Goal: Task Accomplishment & Management: Manage account settings

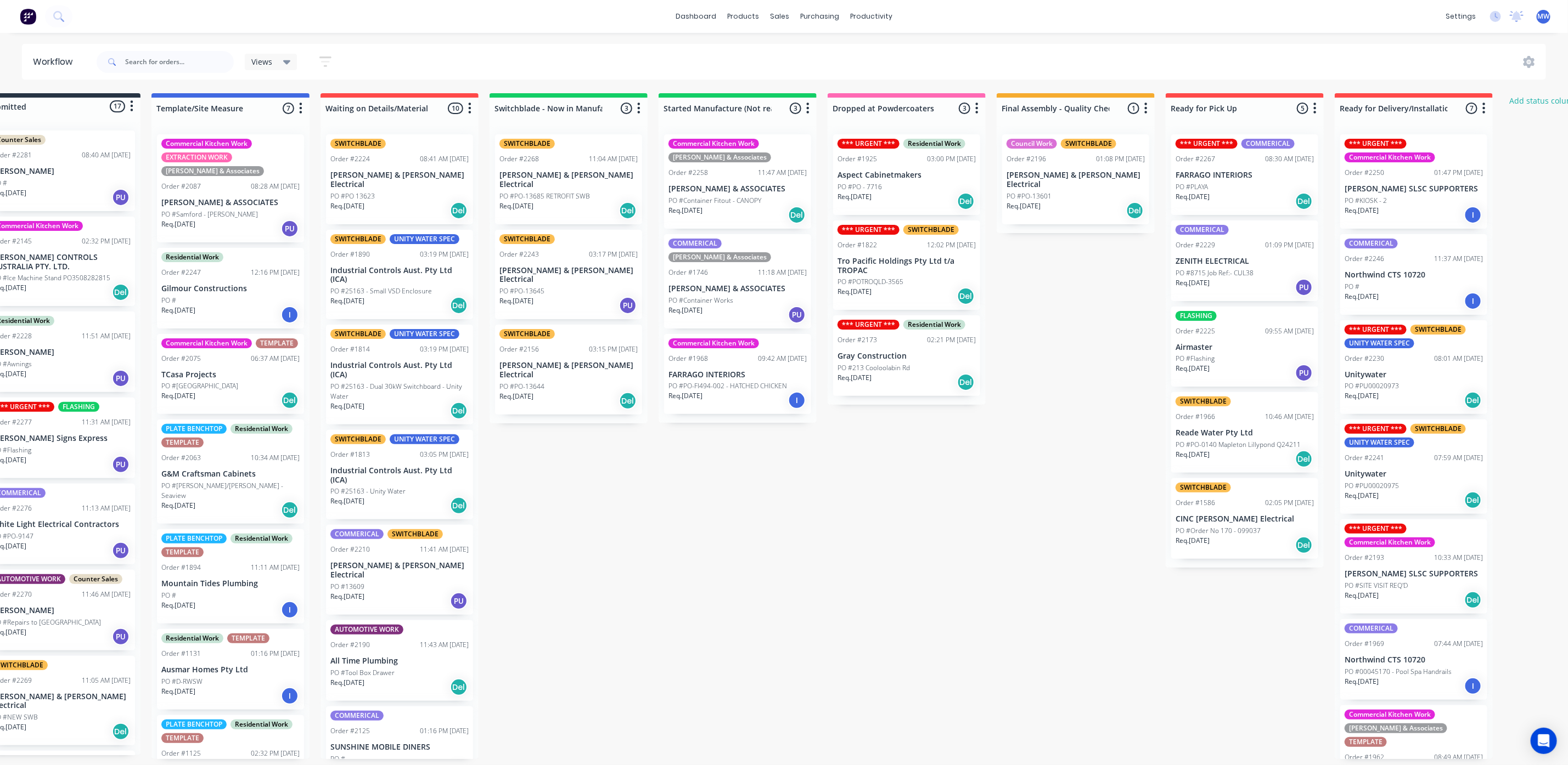
scroll to position [0, 41]
click at [1252, 191] on div "PO #PLAYA" at bounding box center [1244, 187] width 138 height 10
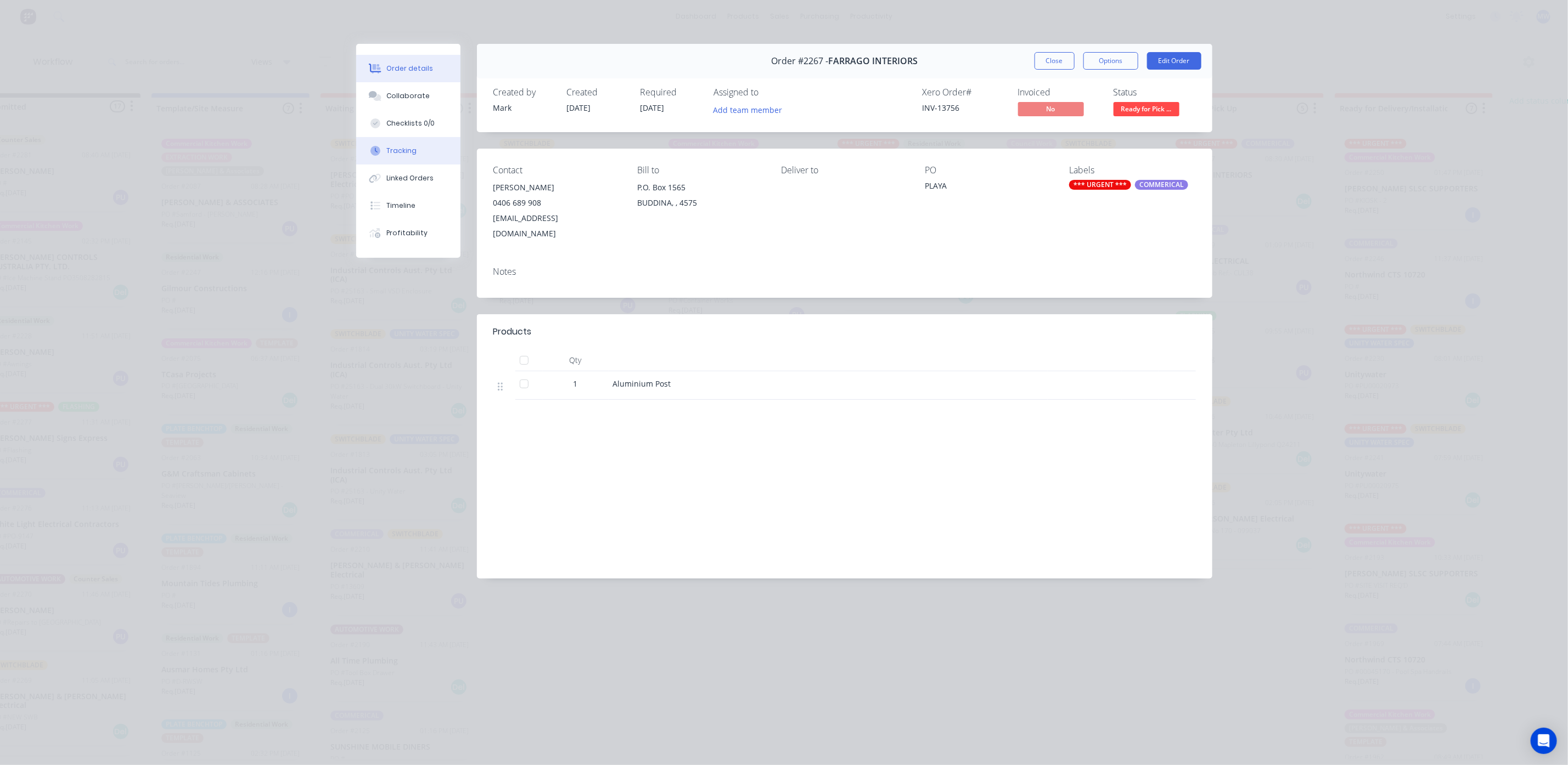
click at [409, 147] on div "Tracking" at bounding box center [402, 151] width 30 height 10
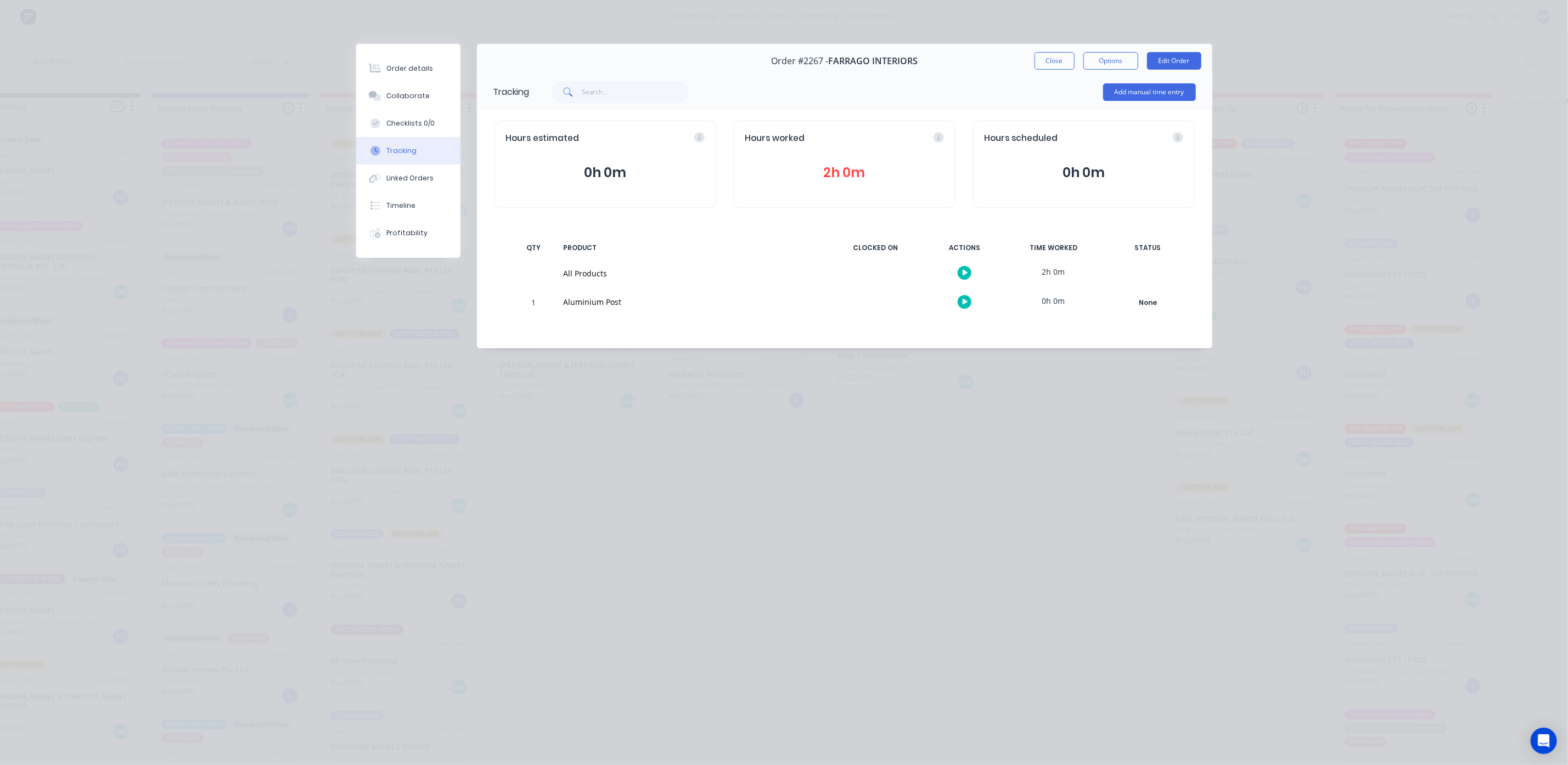
click at [905, 166] on button "2h 0m" at bounding box center [844, 173] width 199 height 21
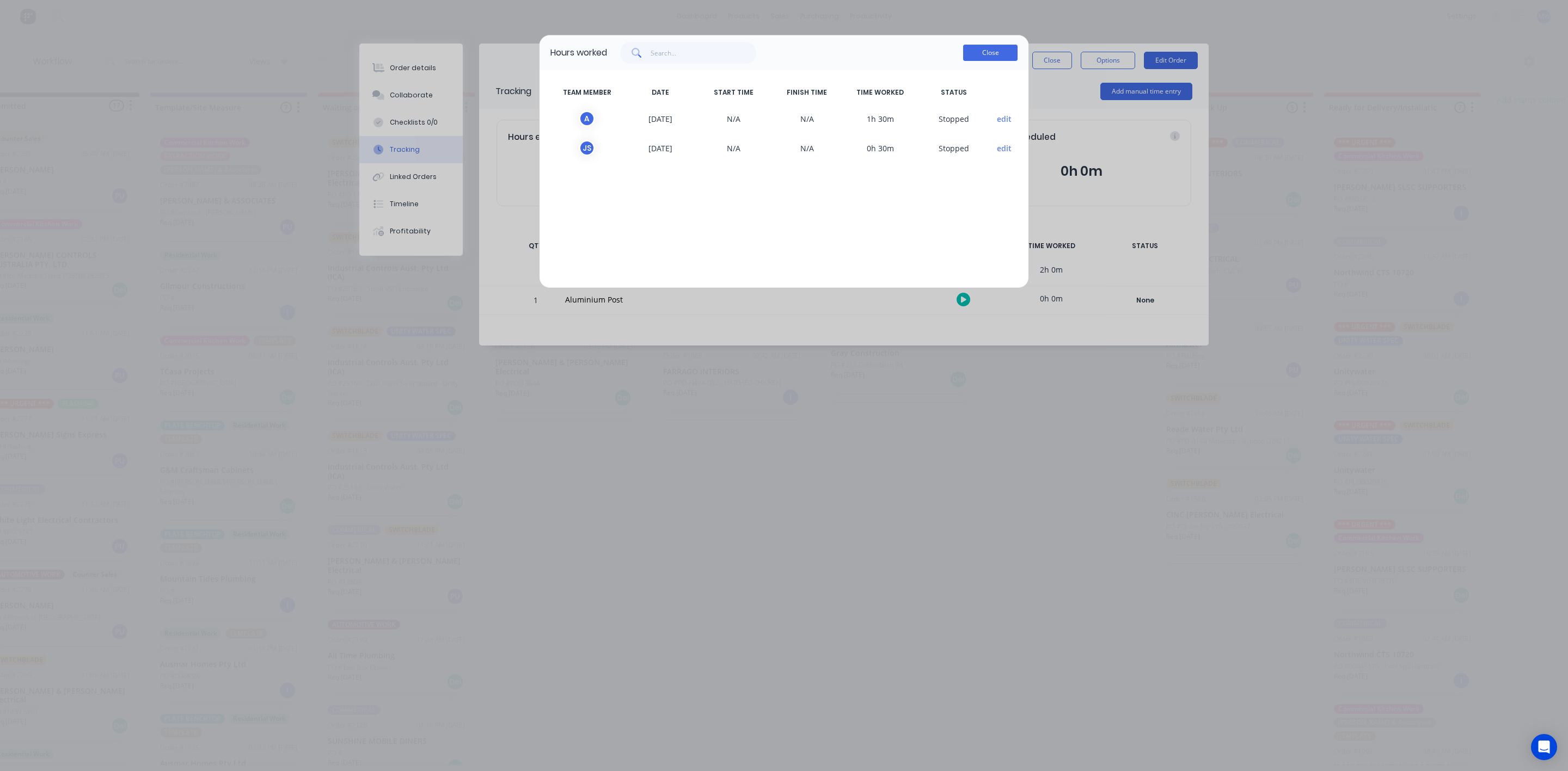
click at [979, 47] on button "Close" at bounding box center [990, 52] width 55 height 16
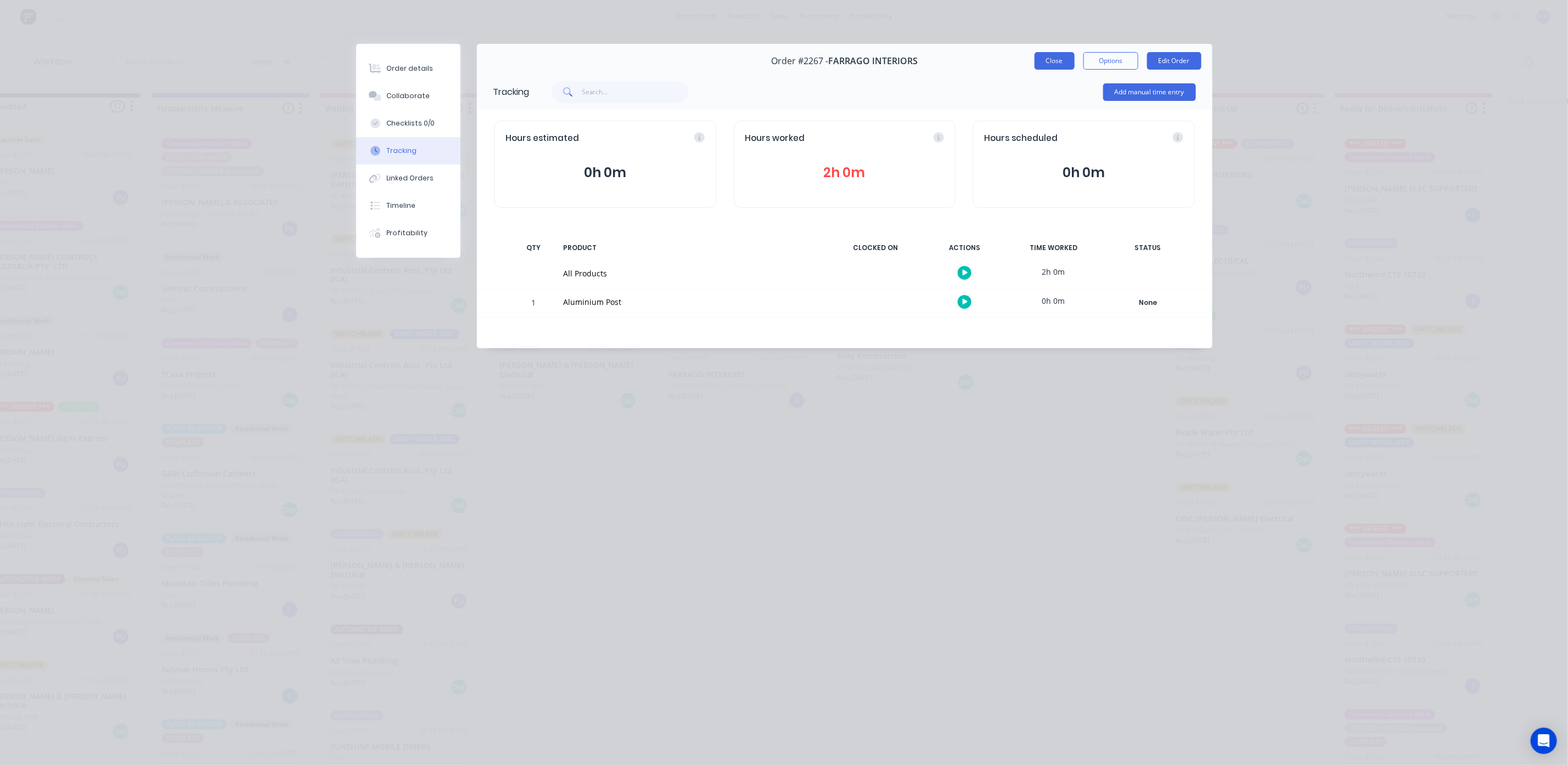
click at [1057, 57] on button "Close" at bounding box center [1054, 61] width 40 height 17
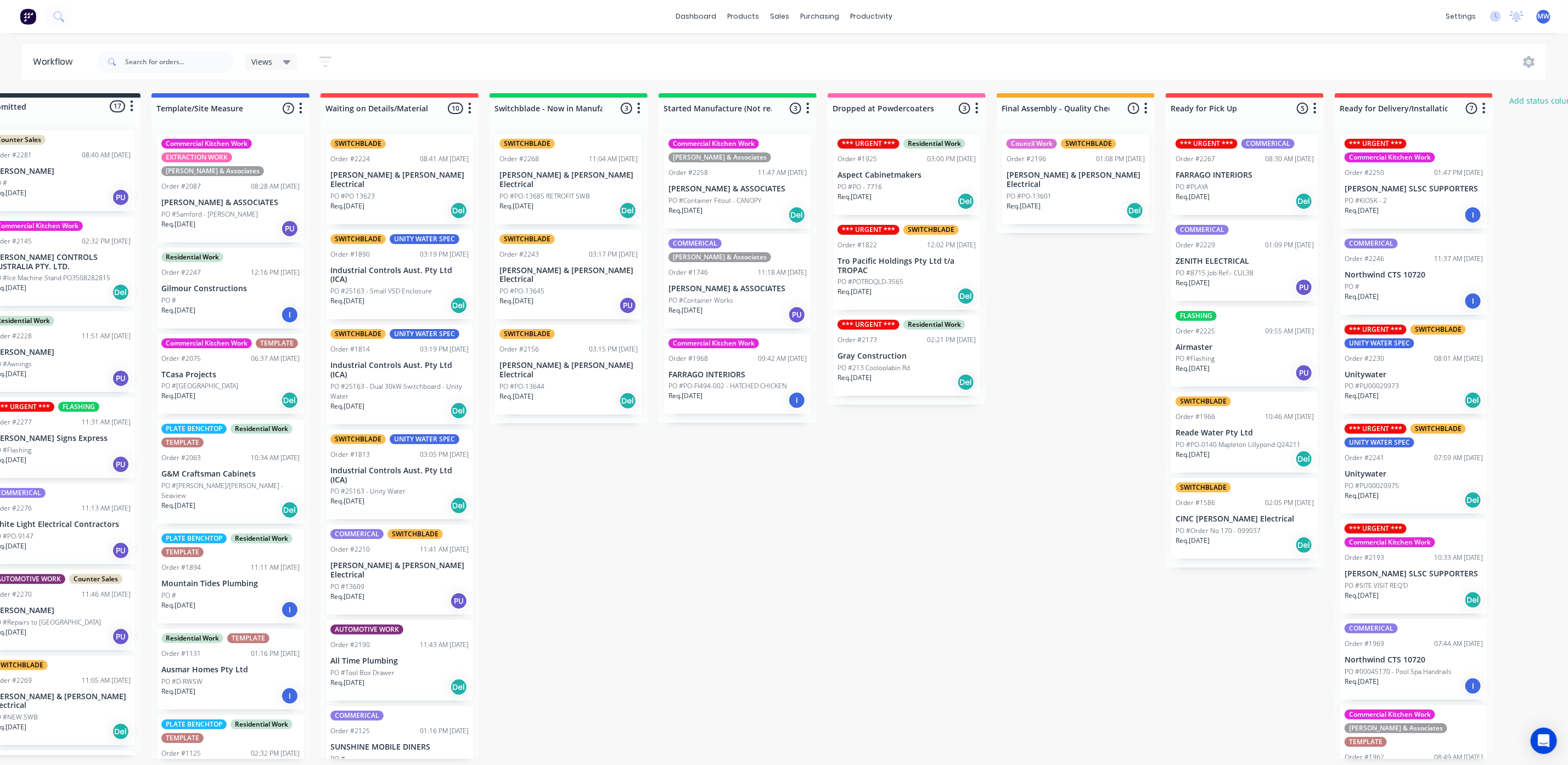
click at [1244, 200] on div "Req. 08/09/25 Del" at bounding box center [1244, 201] width 138 height 19
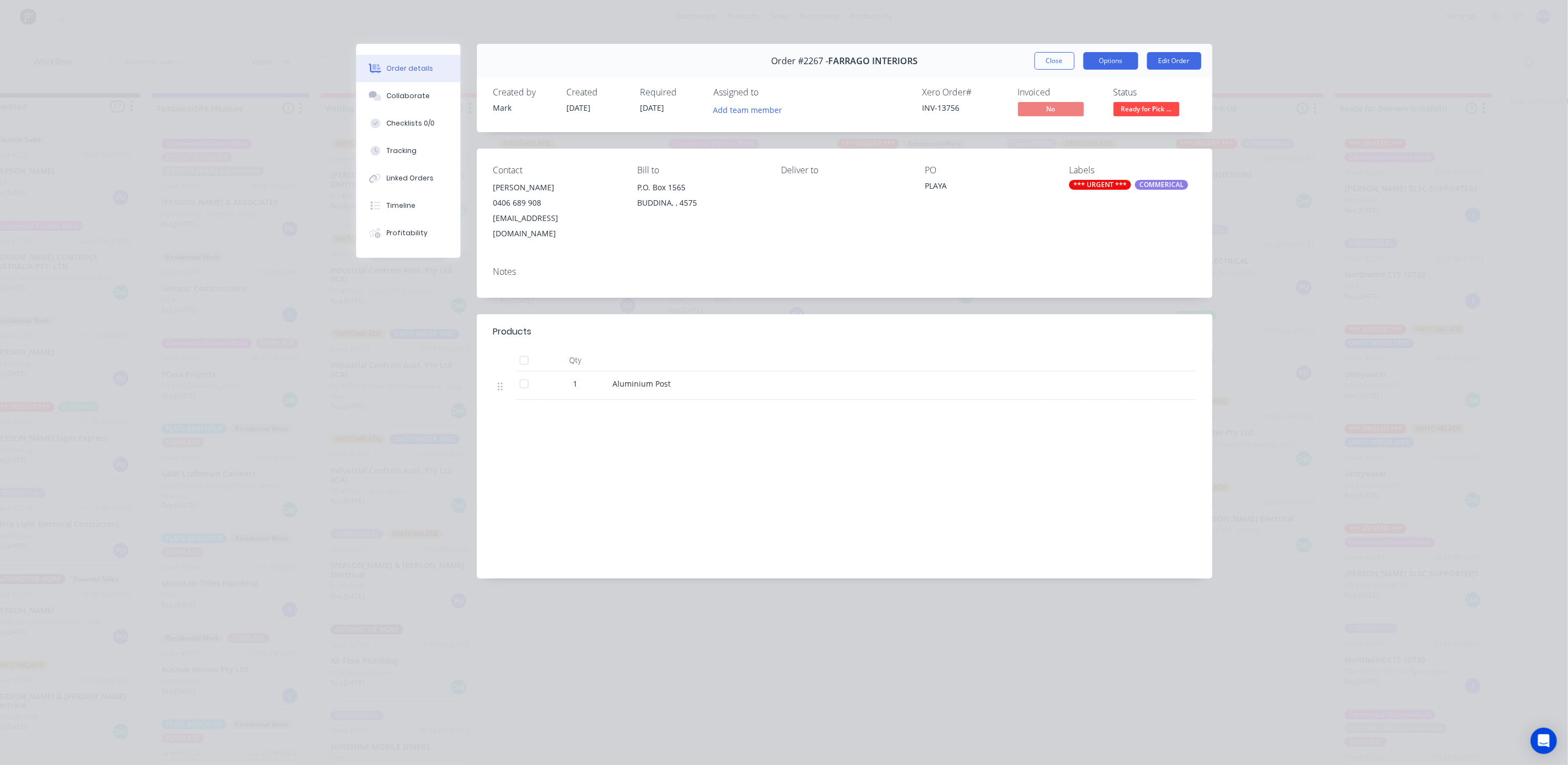
click at [1113, 62] on button "Options" at bounding box center [1111, 61] width 55 height 17
click at [1168, 62] on button "Edit Order" at bounding box center [1173, 61] width 54 height 17
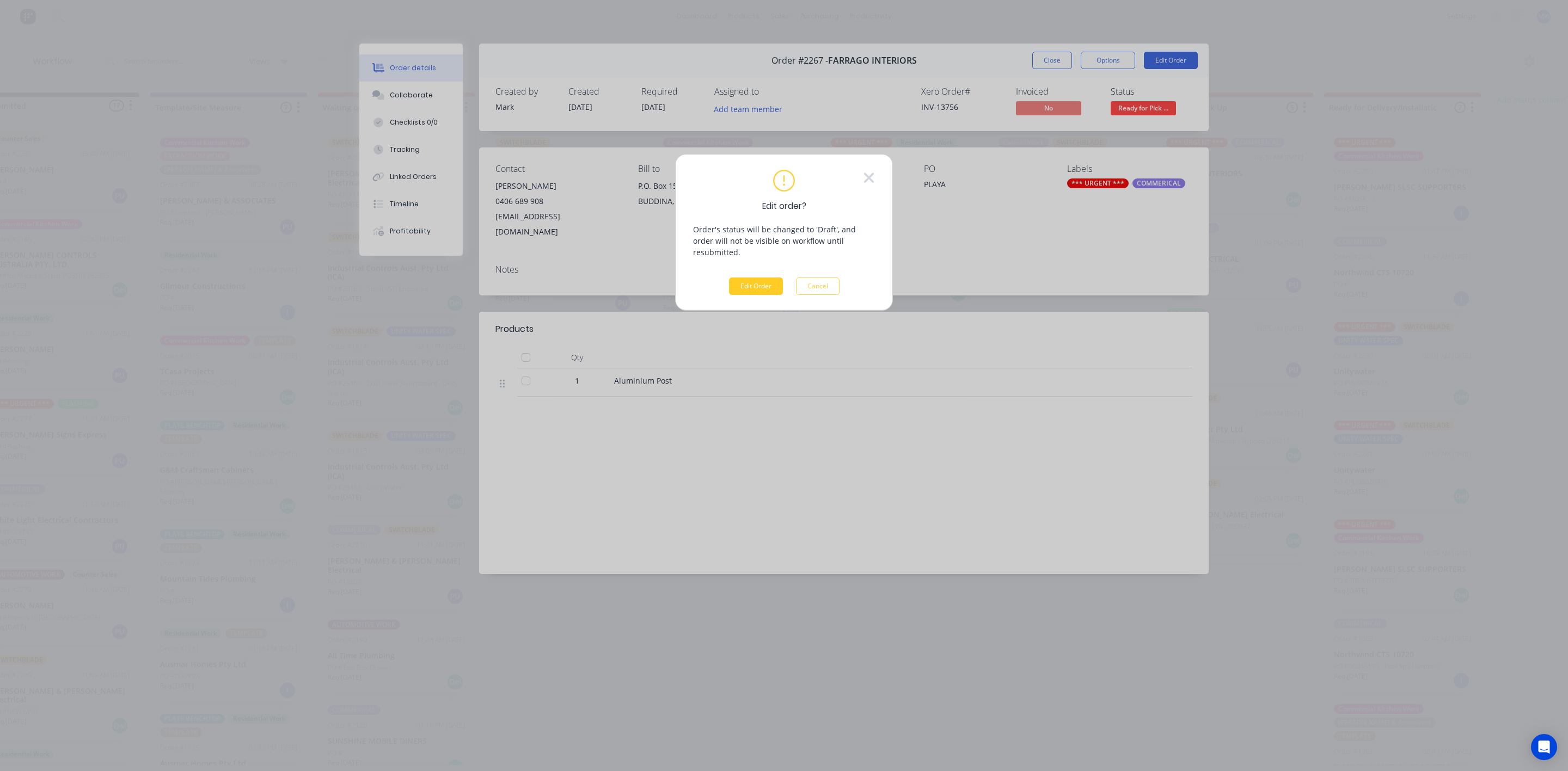
click at [768, 278] on button "Edit Order" at bounding box center [755, 286] width 54 height 17
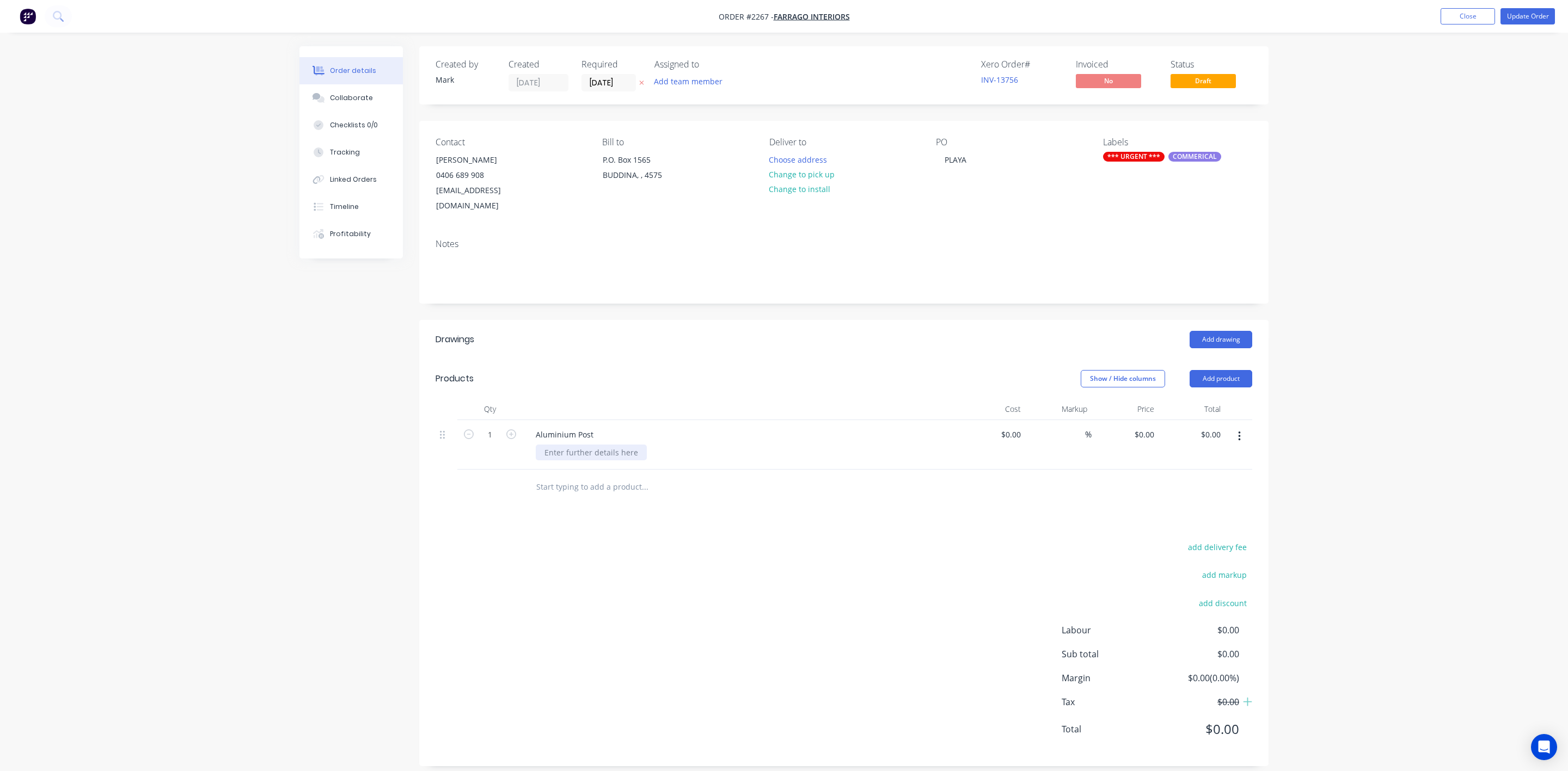
click at [577, 445] on div at bounding box center [591, 452] width 111 height 16
click at [610, 445] on div "1 @ 5700L - 150x50. Base plate welded - 150x100 0 10mm thick" at bounding box center [658, 452] width 247 height 16
click at [744, 445] on div "1 @ 5700L - 150x50x3 RHS. Base plate welded - 150x100 0 10mm thick" at bounding box center [671, 452] width 272 height 16
click at [786, 445] on div "1 @ 5700L - 150x50x3 RHS. Base plate welded - 150x100 10mm thick" at bounding box center [668, 452] width 265 height 16
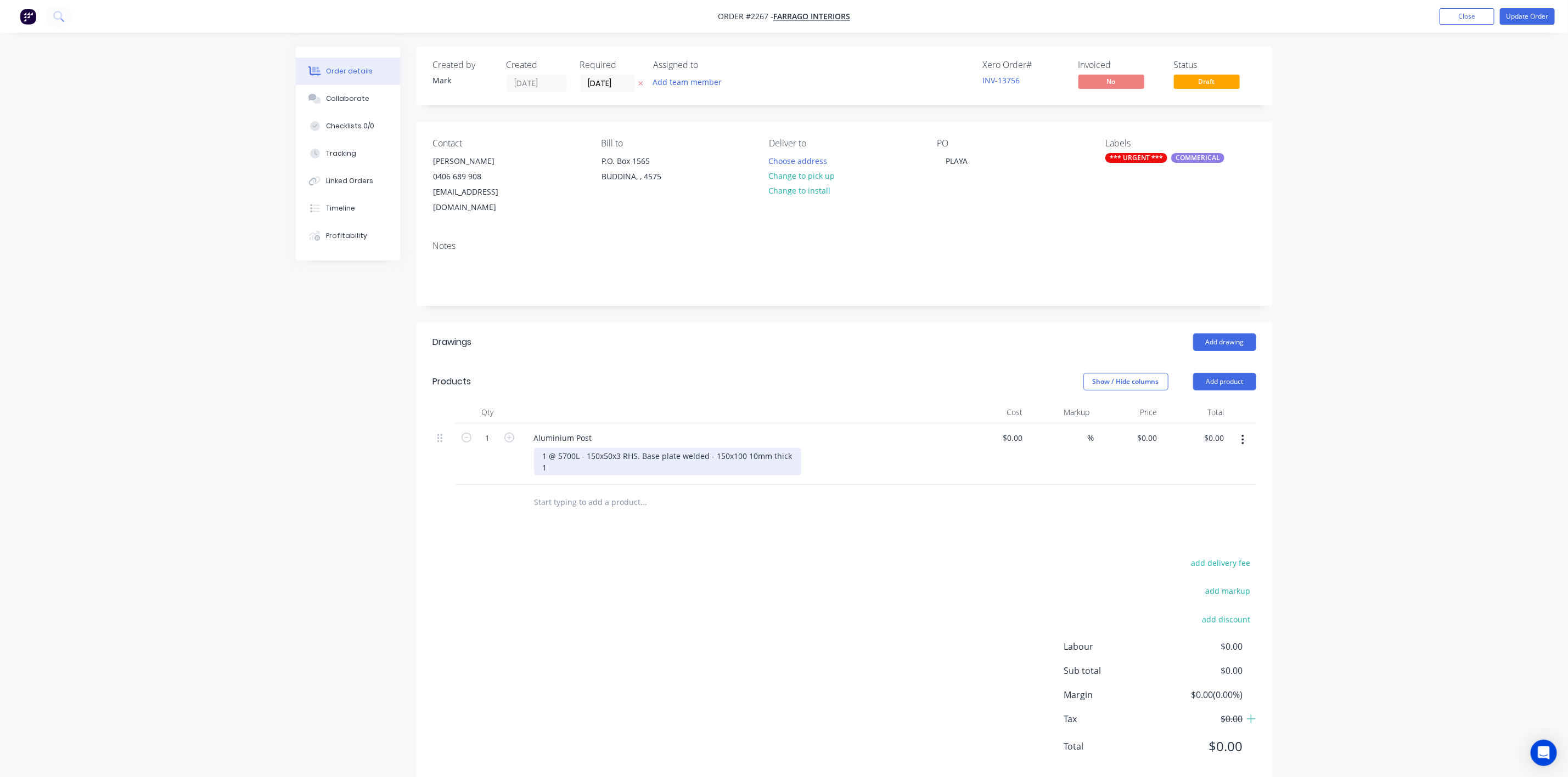
click at [552, 448] on div "1 @ 5700L - 150x50x3 RHS. Base plate welded - 150x100 10mm thick 1" at bounding box center [668, 461] width 268 height 28
click at [556, 453] on div "1 x 5700L - 150x50x3 RHS. Base plate welded - 150x100 10mm thick 1" at bounding box center [666, 461] width 264 height 28
drag, startPoint x: 600, startPoint y: 450, endPoint x: 642, endPoint y: 457, distance: 42.6
click at [601, 450] on div "1 x 5700L - 150x50x3 RHS. Base plate welded - 150x100 10mm thick 1 x Spiggot 14…" at bounding box center [666, 461] width 264 height 28
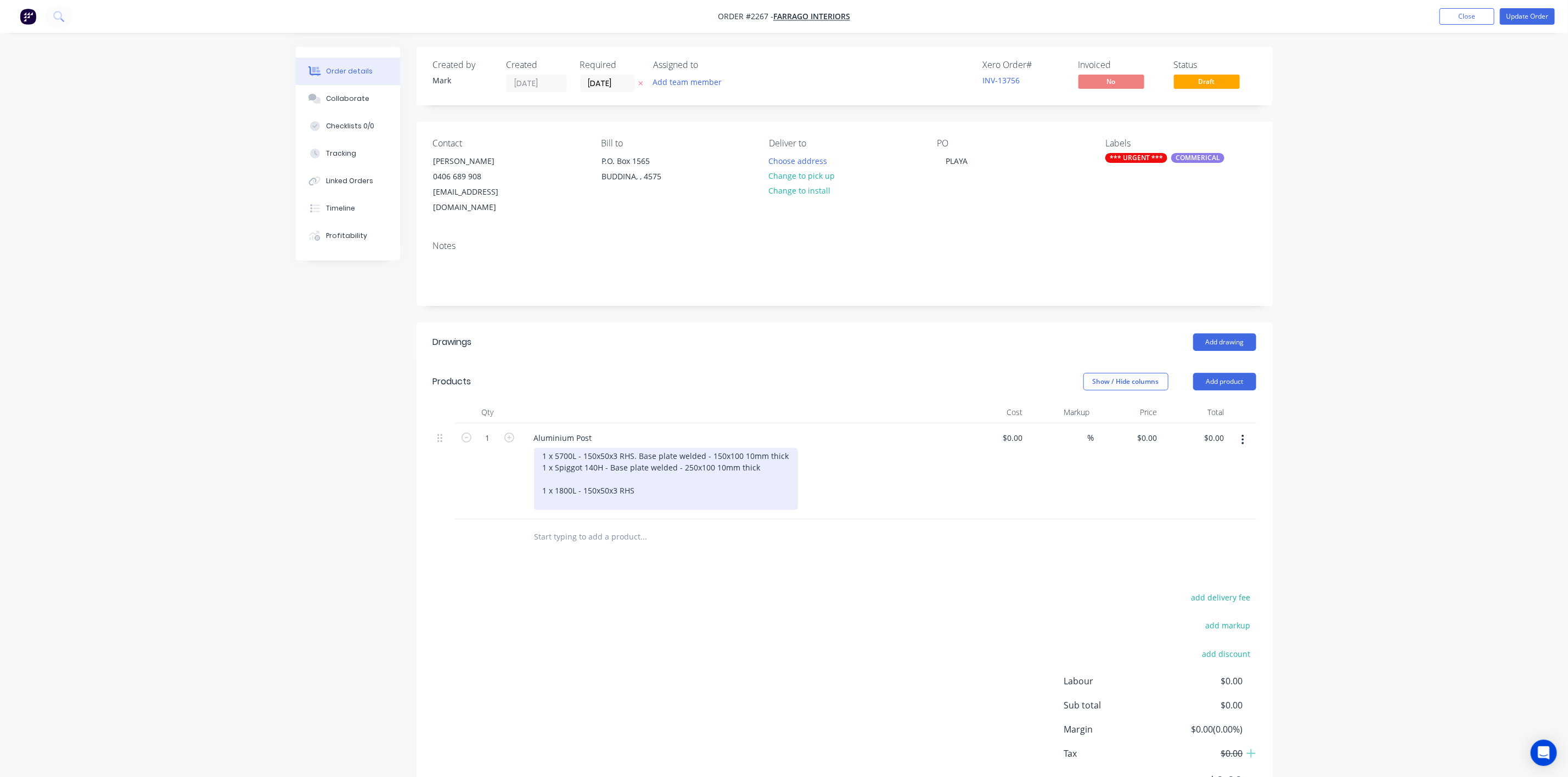
click at [650, 477] on div "1 x 5700L - 150x50x3 RHS. Base plate welded - 150x100 10mm thick 1 x Spiggot 14…" at bounding box center [666, 479] width 264 height 62
click at [597, 451] on div "1 x 5700L - 150x50x3 RHS. Base plate welded - 150x100 10mm thick 1 x Spiggot 14…" at bounding box center [666, 479] width 264 height 62
click at [1533, 10] on button "Update Order" at bounding box center [1527, 16] width 55 height 17
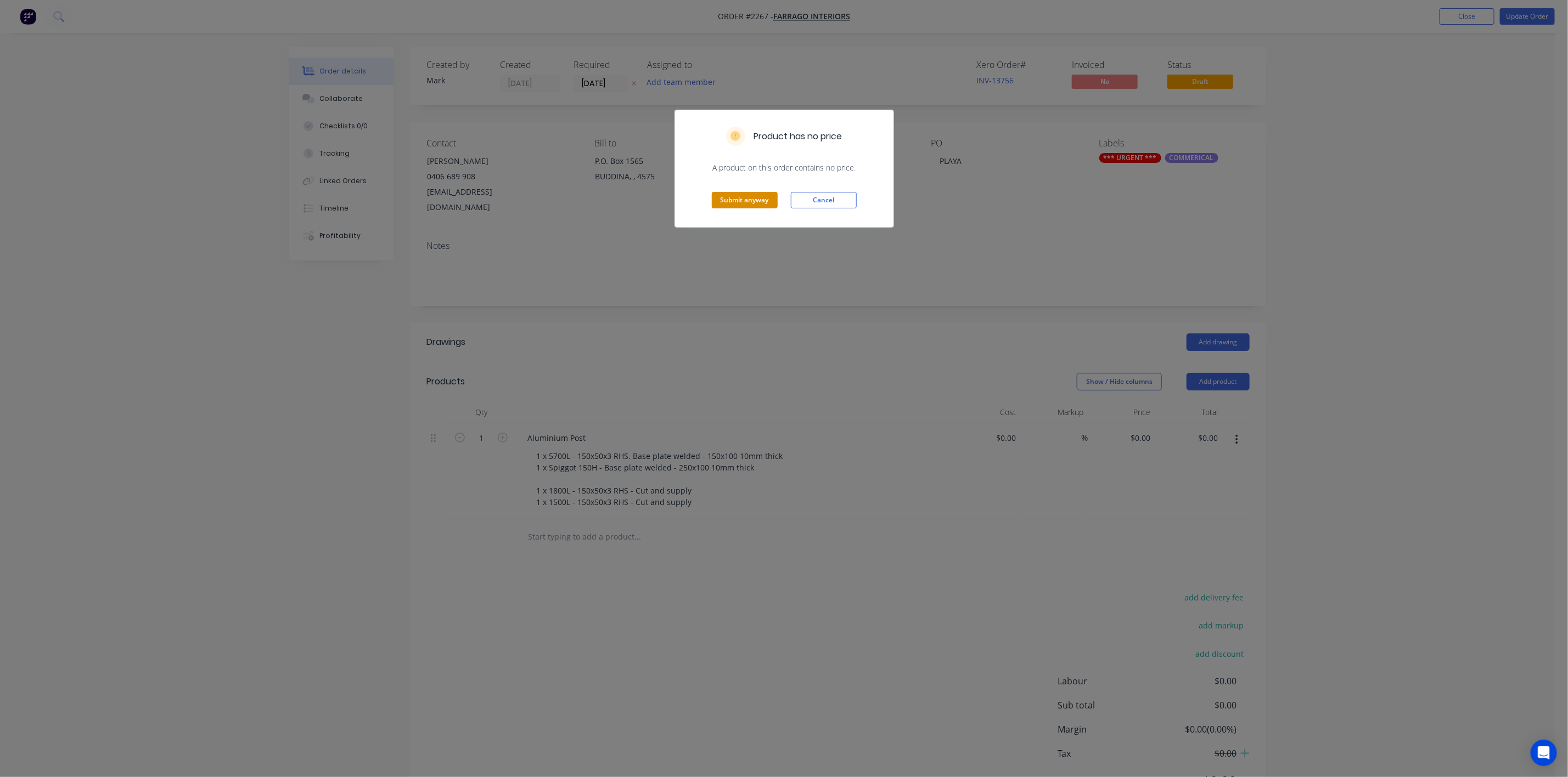
click at [764, 194] on button "Submit anyway" at bounding box center [744, 200] width 65 height 17
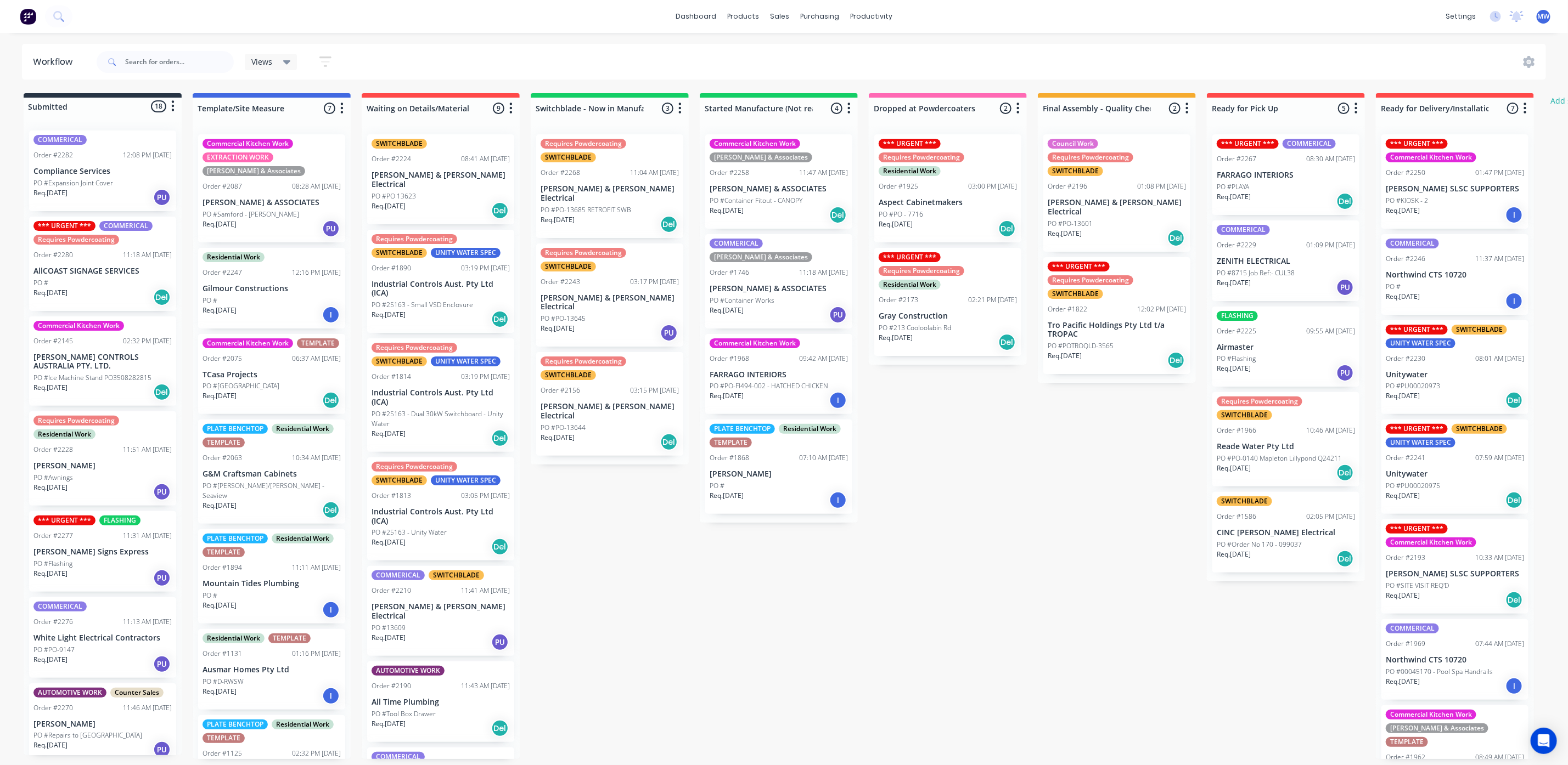
click at [1306, 195] on div "Req. 08/09/25 Del" at bounding box center [1285, 201] width 138 height 19
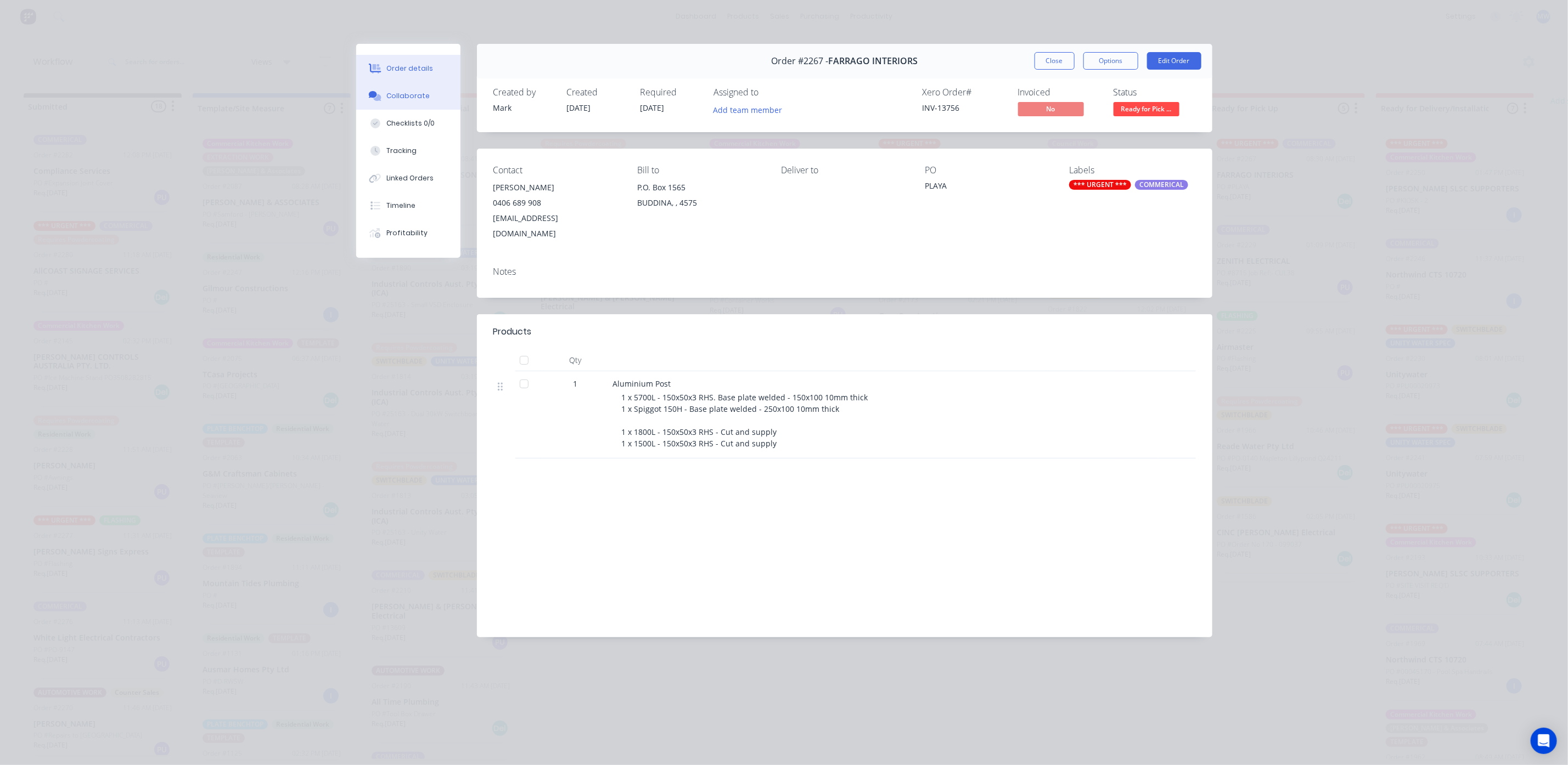
click at [426, 99] on button "Collaborate" at bounding box center [408, 95] width 104 height 28
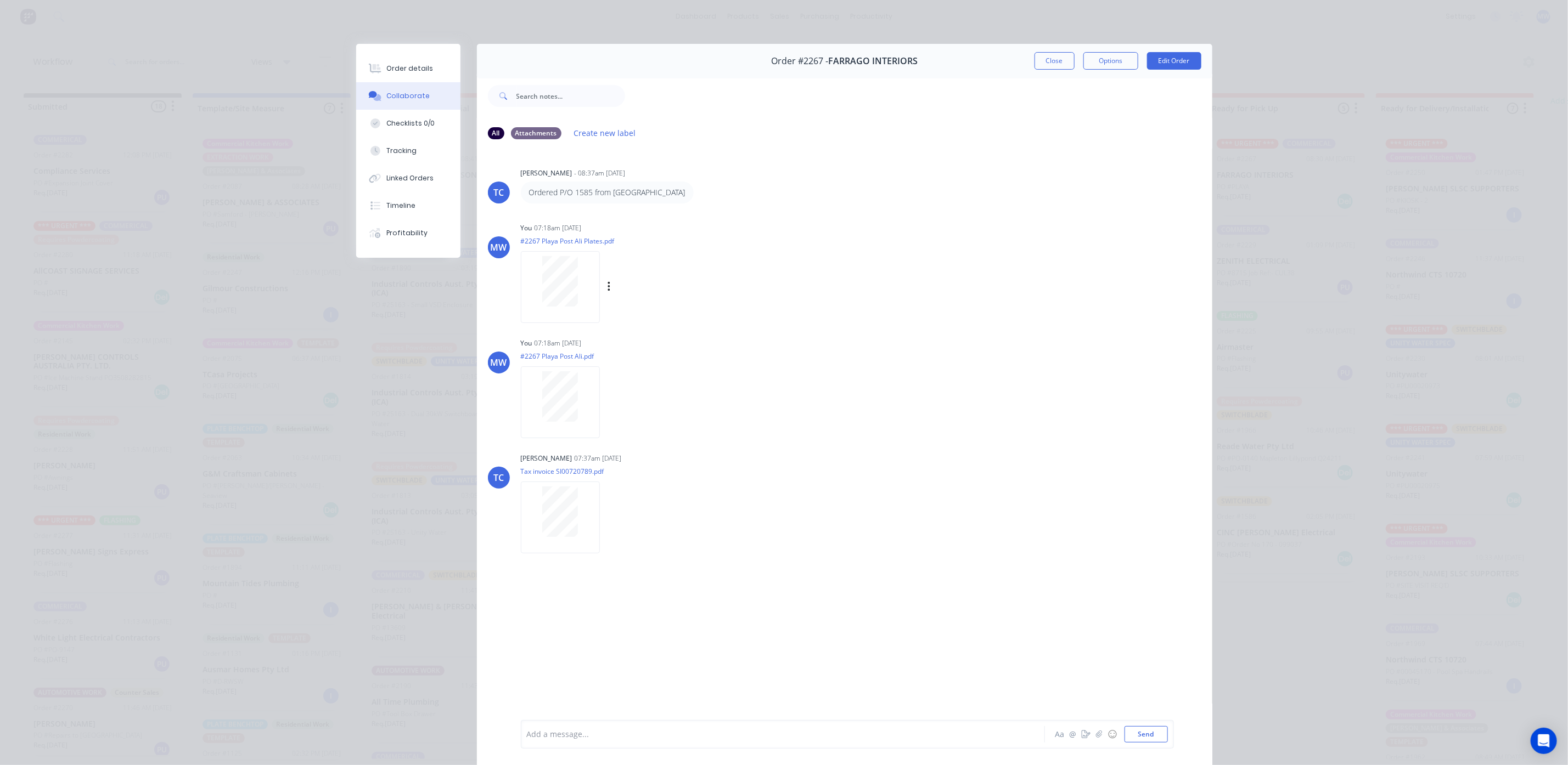
click at [565, 253] on div at bounding box center [560, 286] width 79 height 72
click at [530, 389] on div at bounding box center [560, 397] width 69 height 50
click at [529, 534] on div at bounding box center [560, 512] width 69 height 50
click at [1049, 59] on button "Close" at bounding box center [1054, 61] width 40 height 17
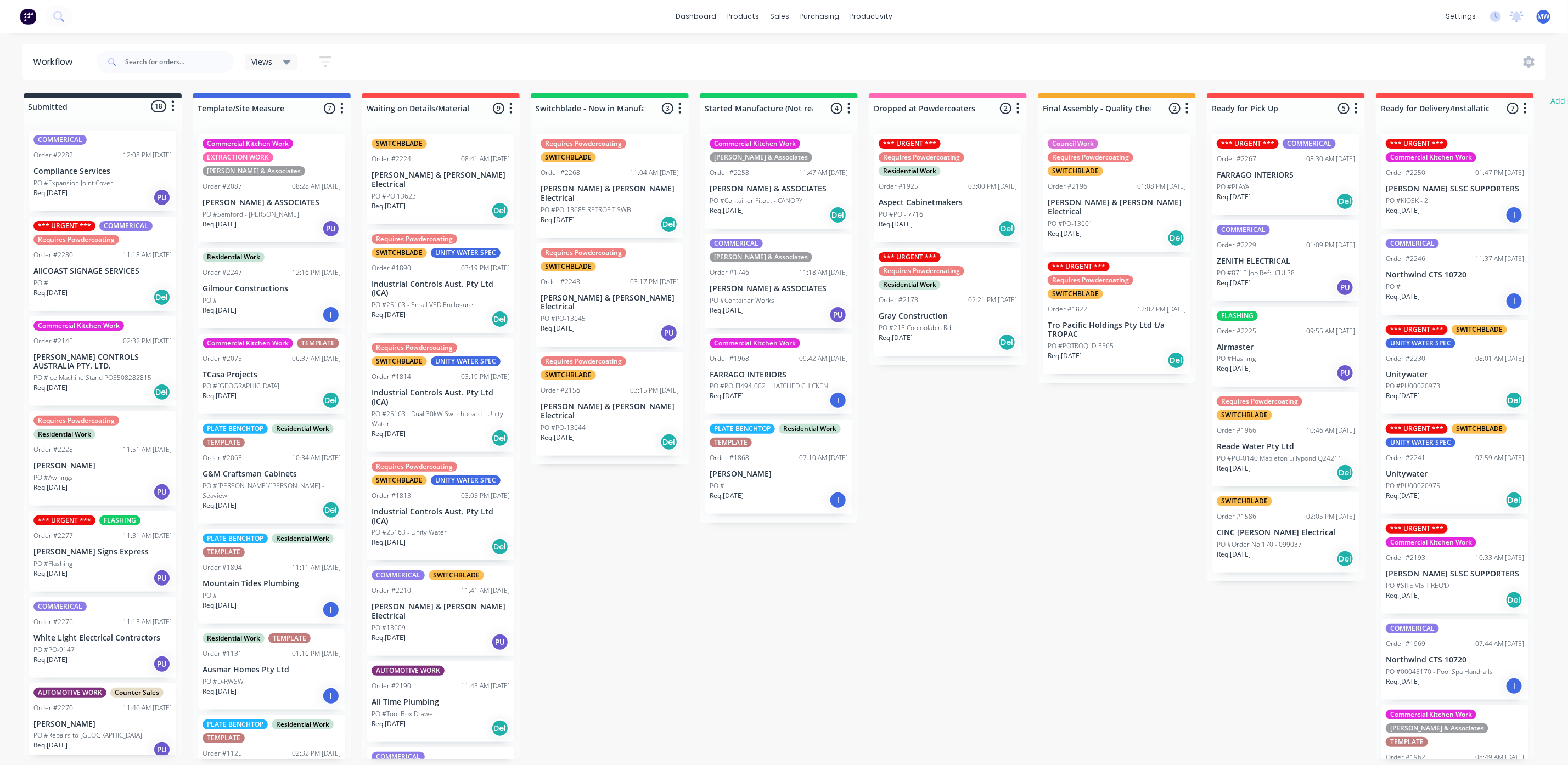
click at [937, 212] on div "PO #PO - 7716" at bounding box center [947, 215] width 138 height 10
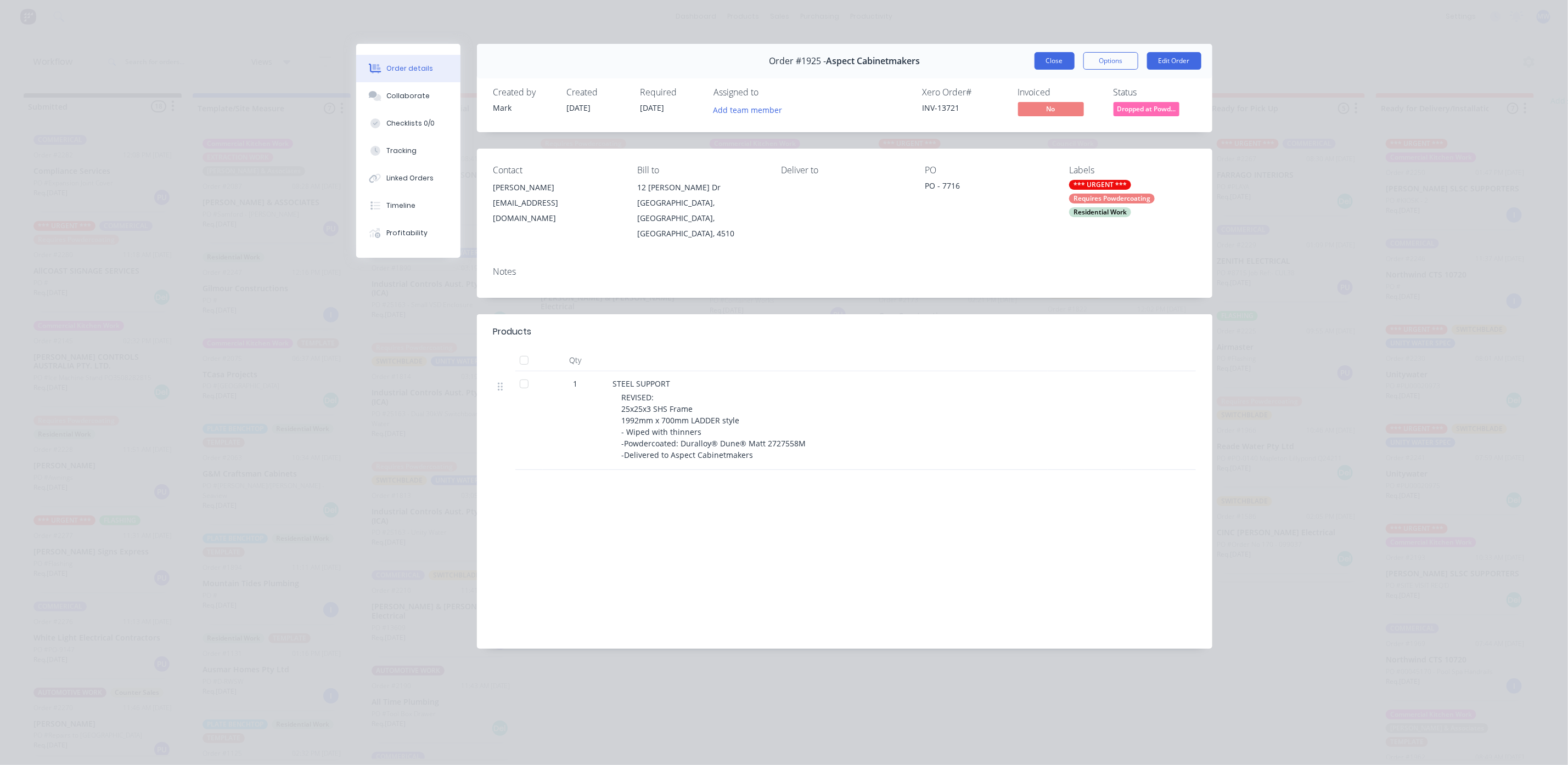
click at [1065, 62] on button "Close" at bounding box center [1054, 61] width 40 height 17
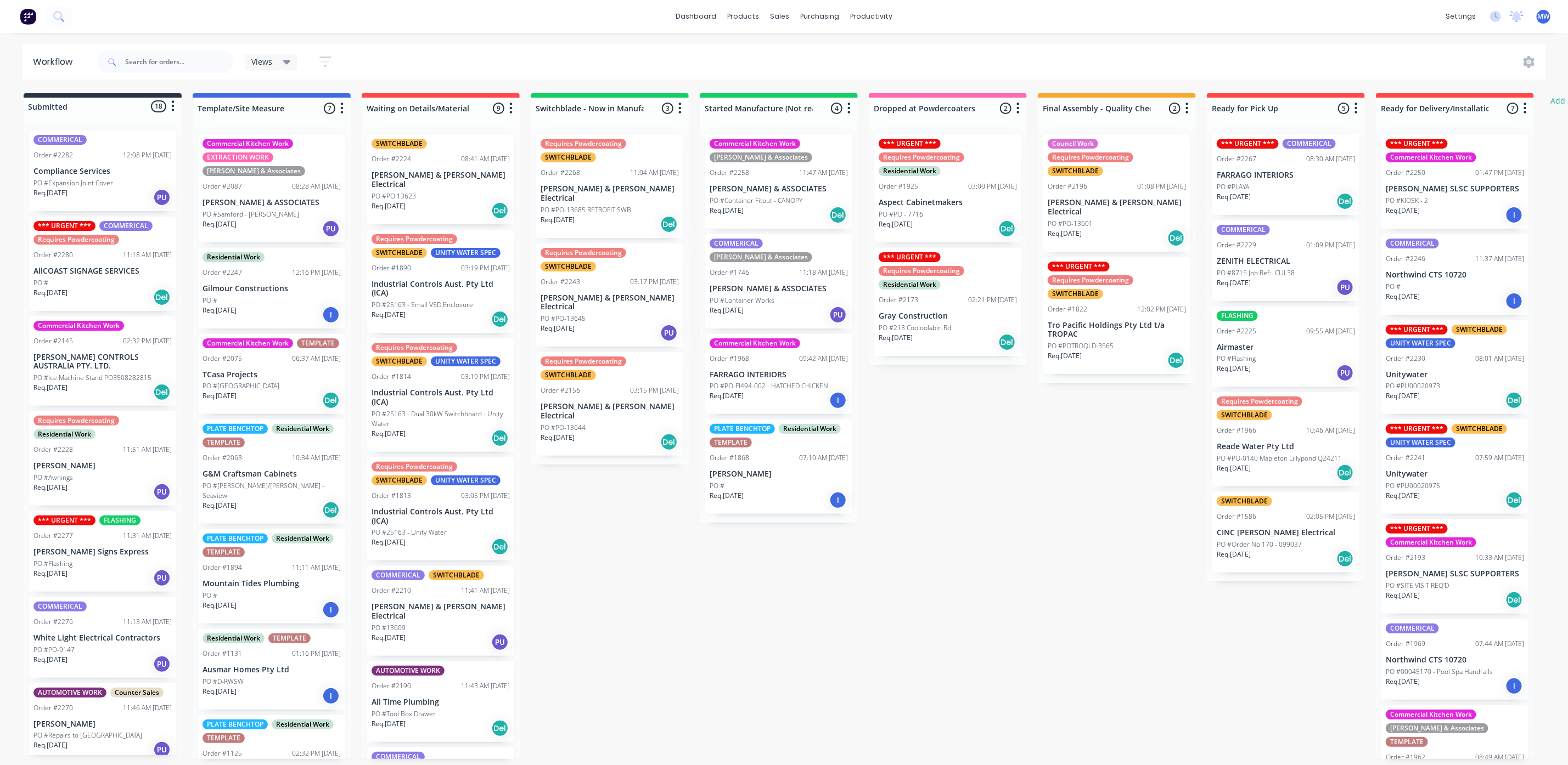
click at [782, 188] on p "[PERSON_NAME] & ASSOCIATES" at bounding box center [778, 189] width 138 height 9
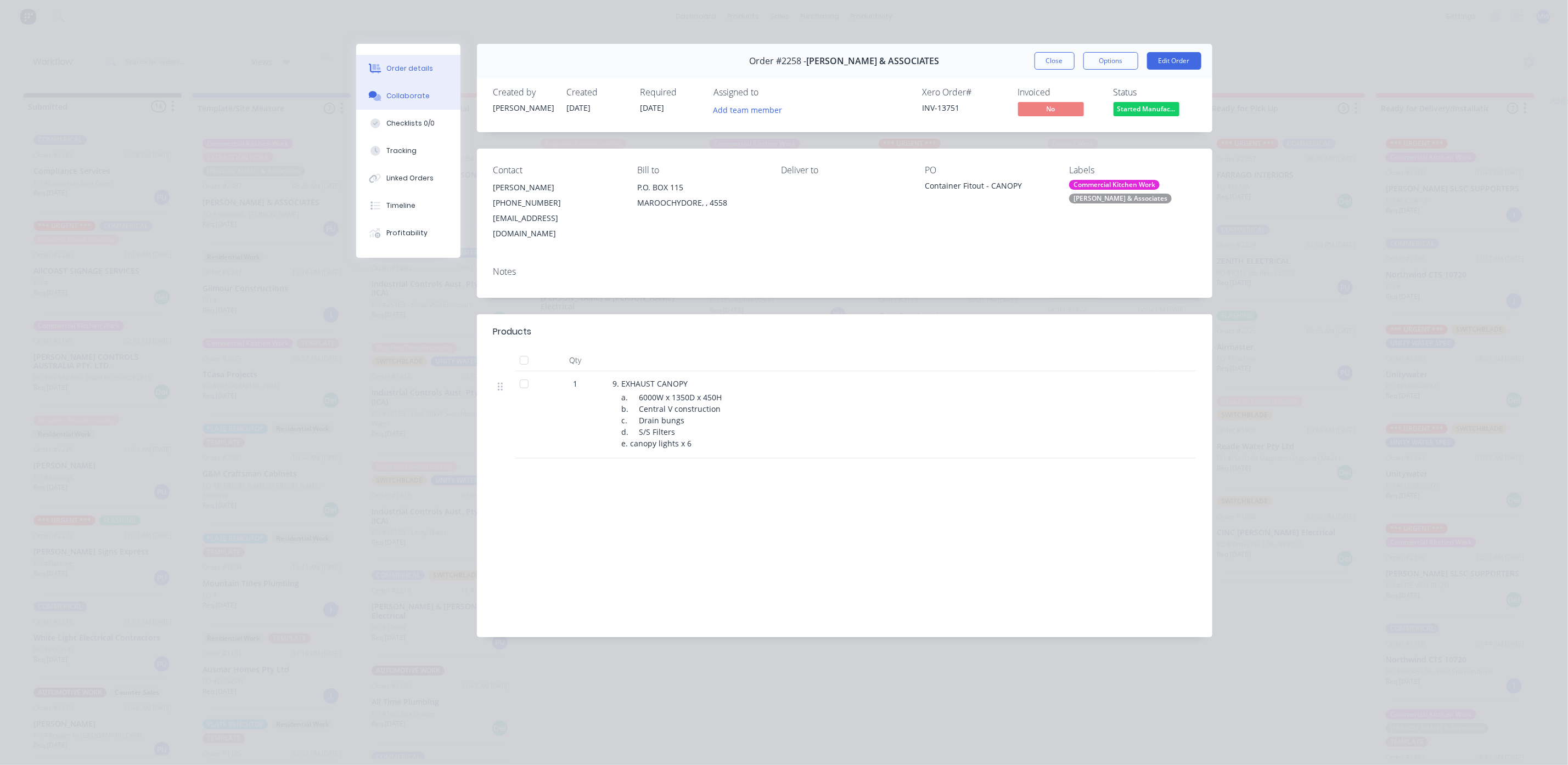
click at [401, 101] on button "Collaborate" at bounding box center [408, 95] width 104 height 28
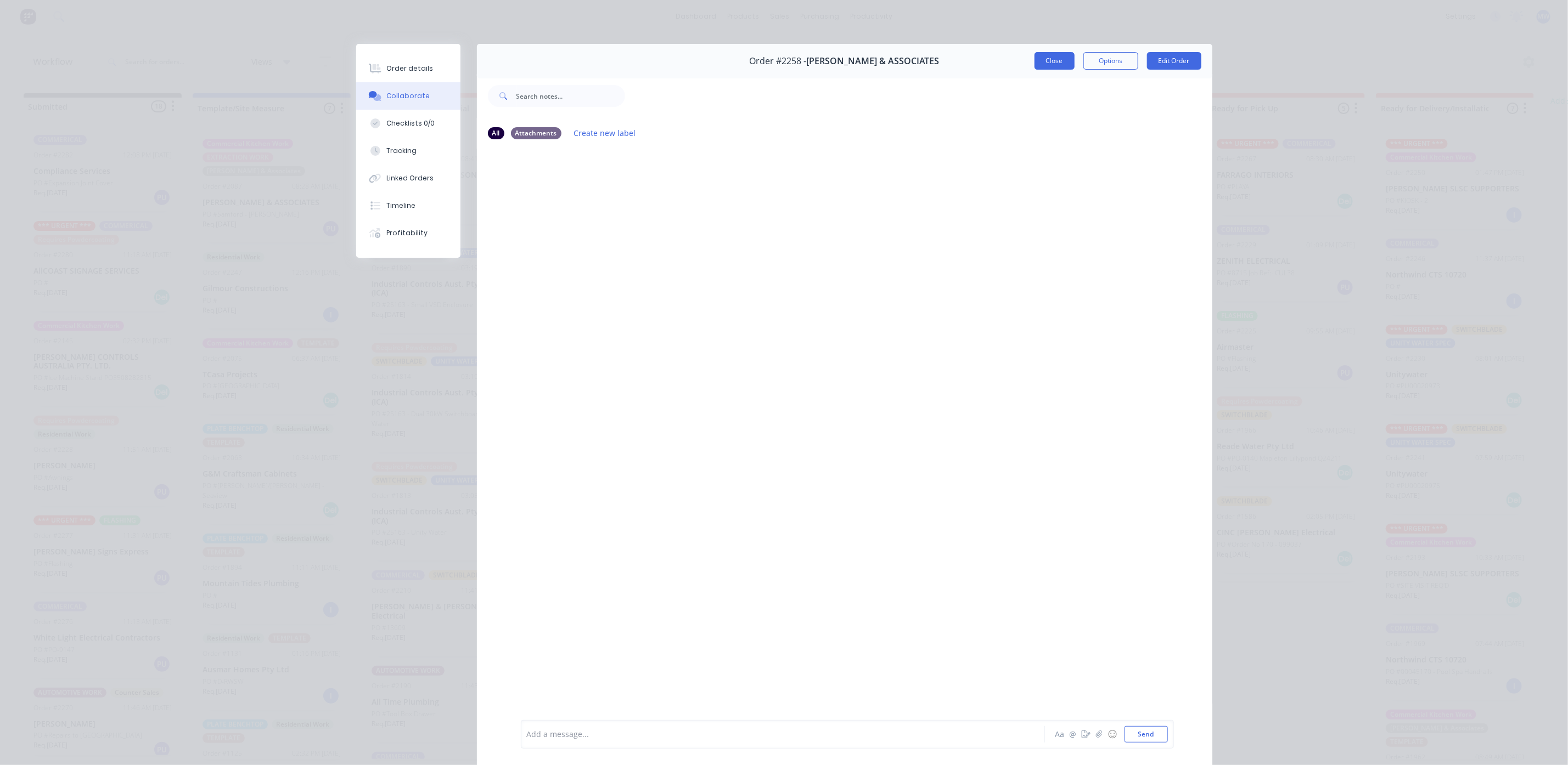
click at [1042, 59] on button "Close" at bounding box center [1054, 61] width 40 height 17
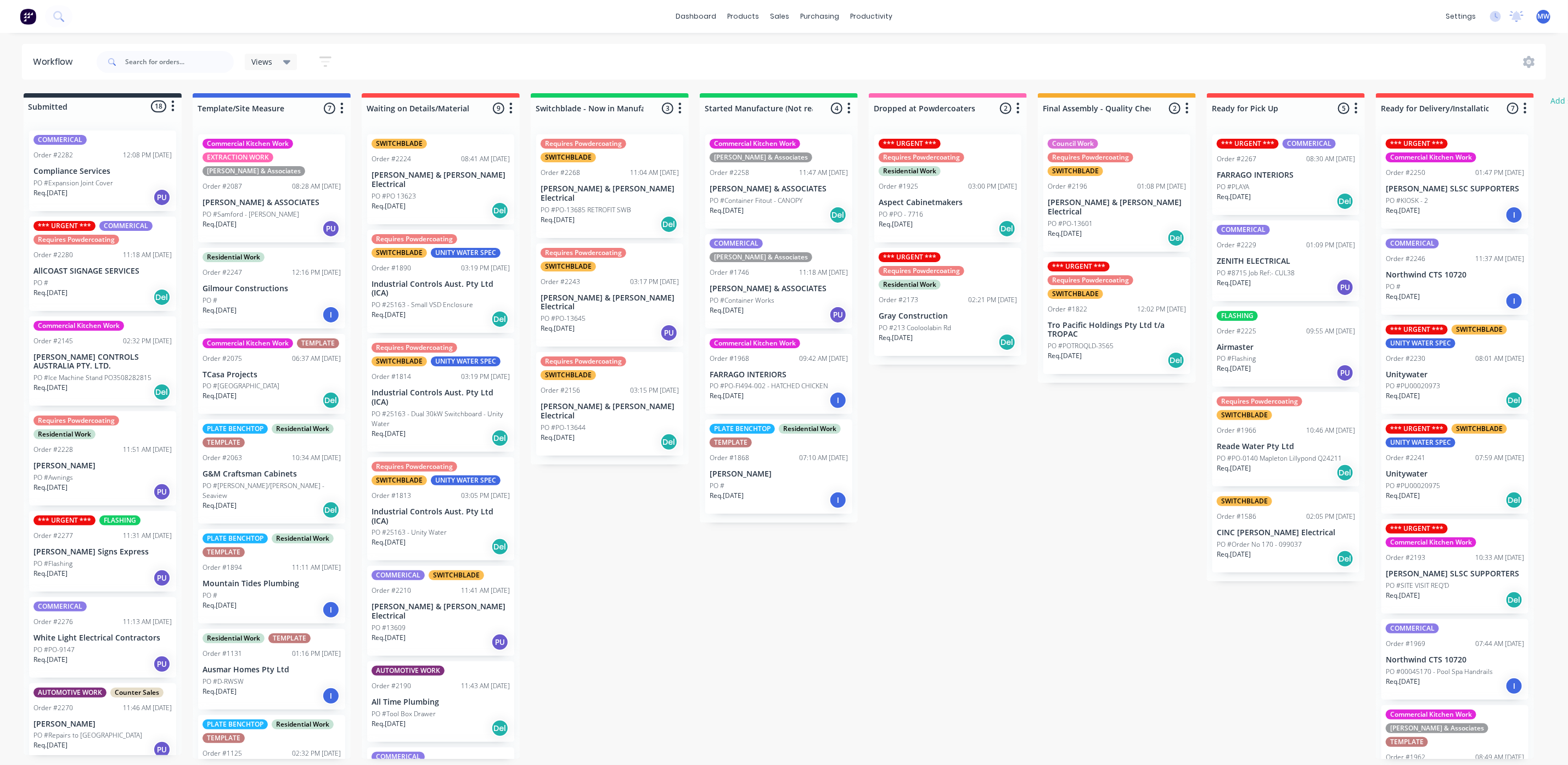
click at [726, 199] on p "PO #Container Fitout - CANOPY" at bounding box center [756, 200] width 93 height 10
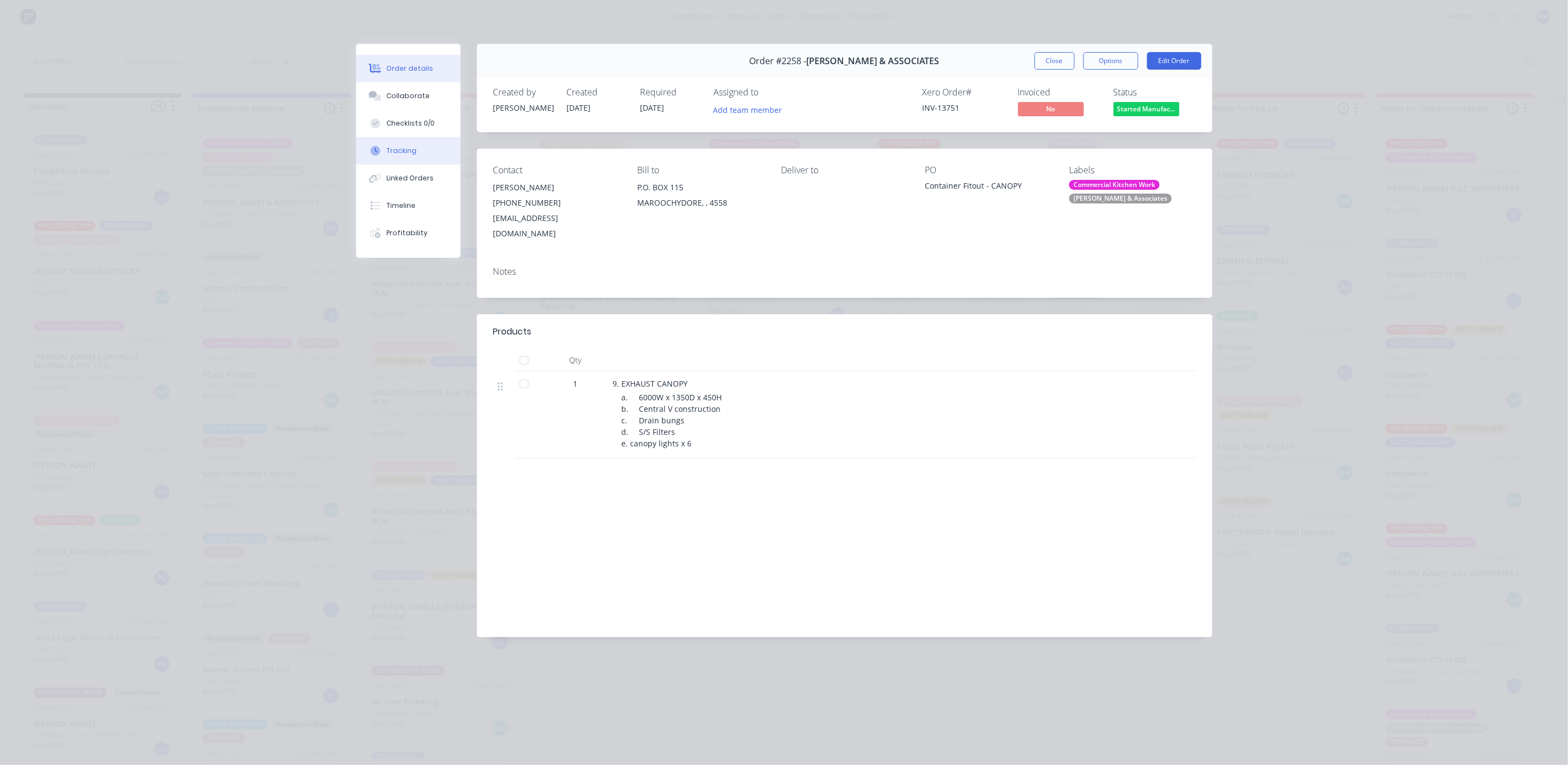
click at [405, 148] on div "Tracking" at bounding box center [402, 151] width 30 height 10
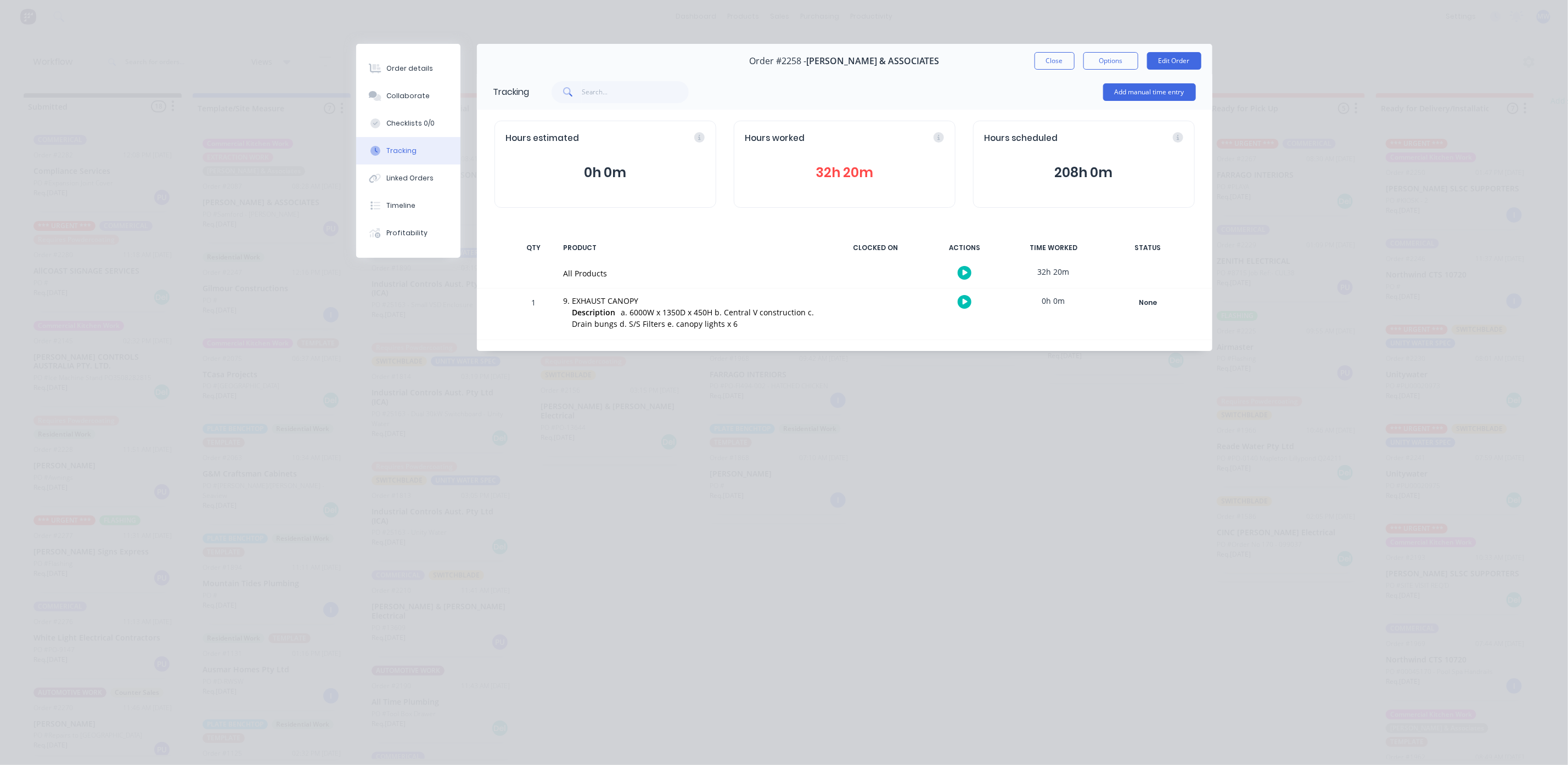
click at [869, 148] on div "Hours worked 32h 20m" at bounding box center [844, 164] width 222 height 88
click at [866, 168] on button "32h 20m" at bounding box center [844, 173] width 199 height 21
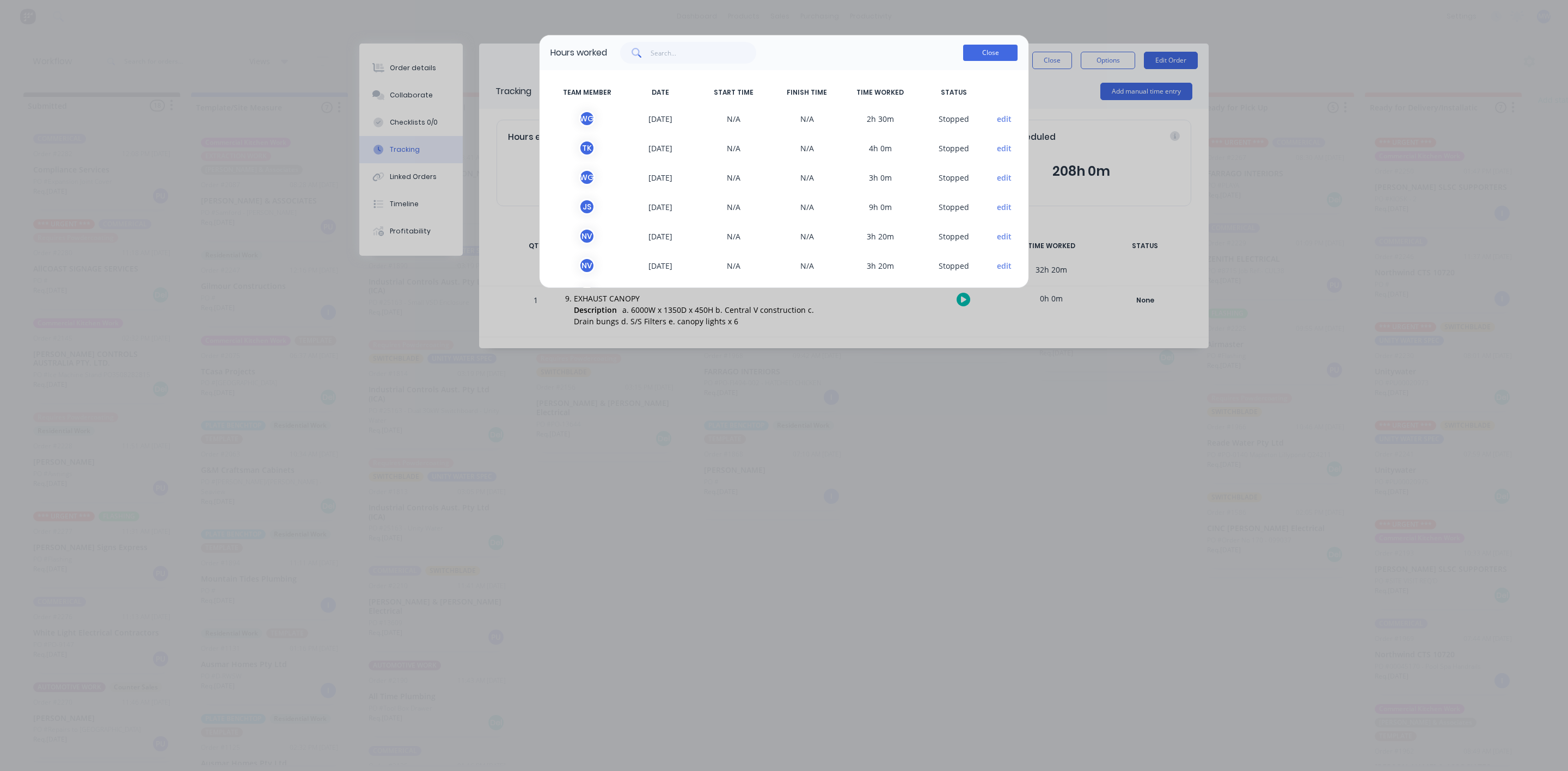
click at [995, 58] on button "Close" at bounding box center [990, 52] width 55 height 16
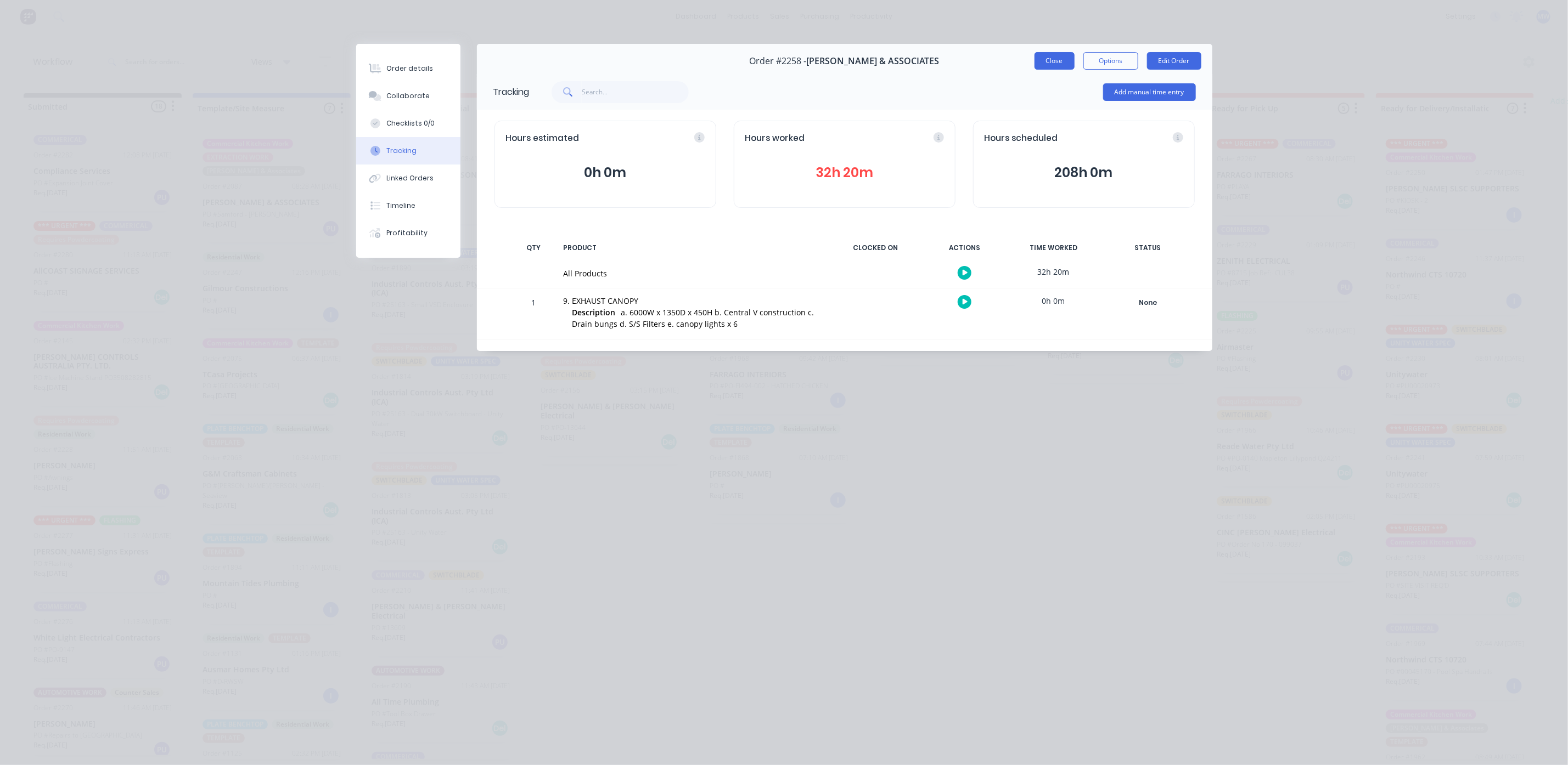
click at [1041, 65] on button "Close" at bounding box center [1054, 61] width 40 height 17
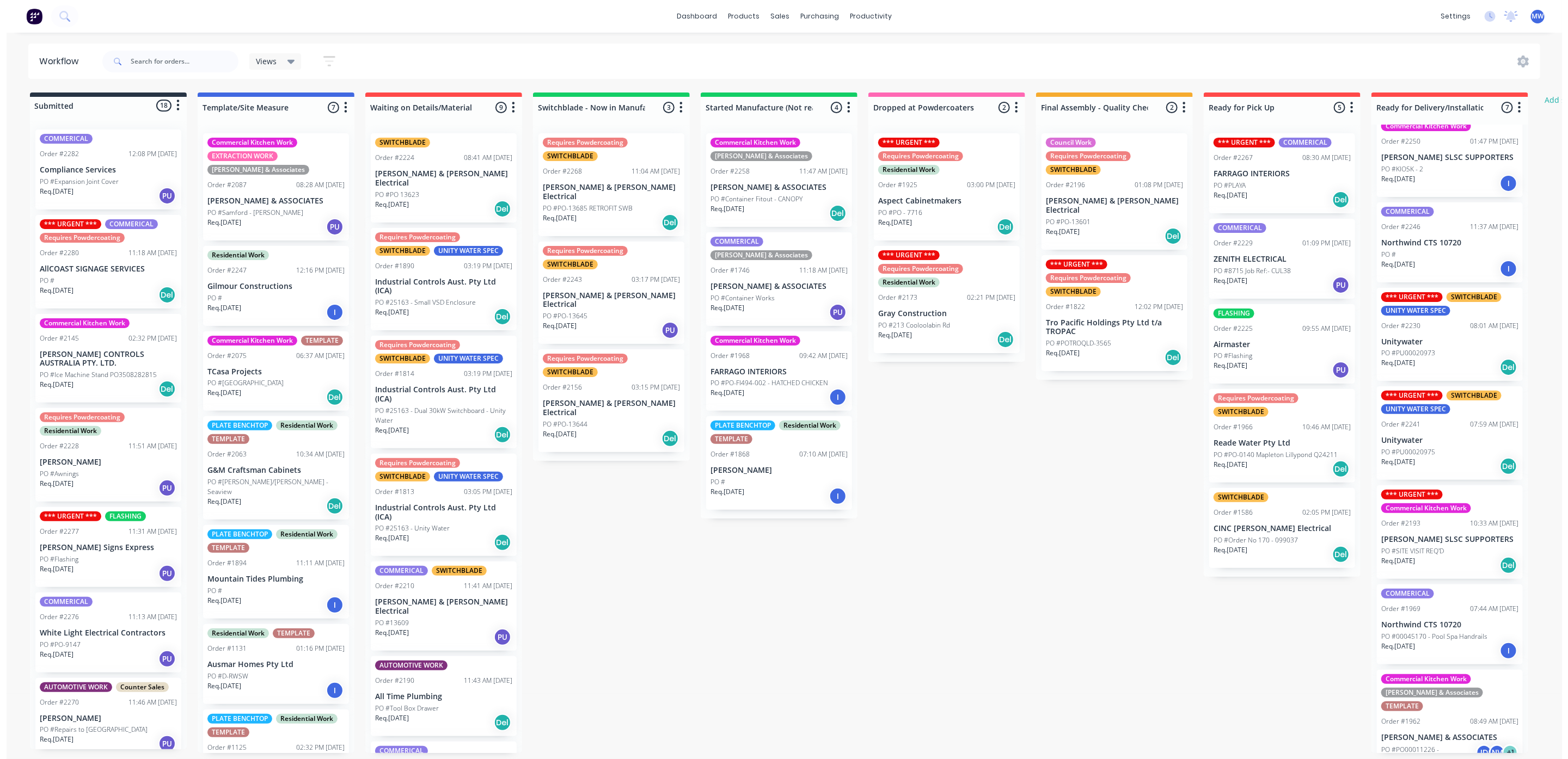
scroll to position [46, 0]
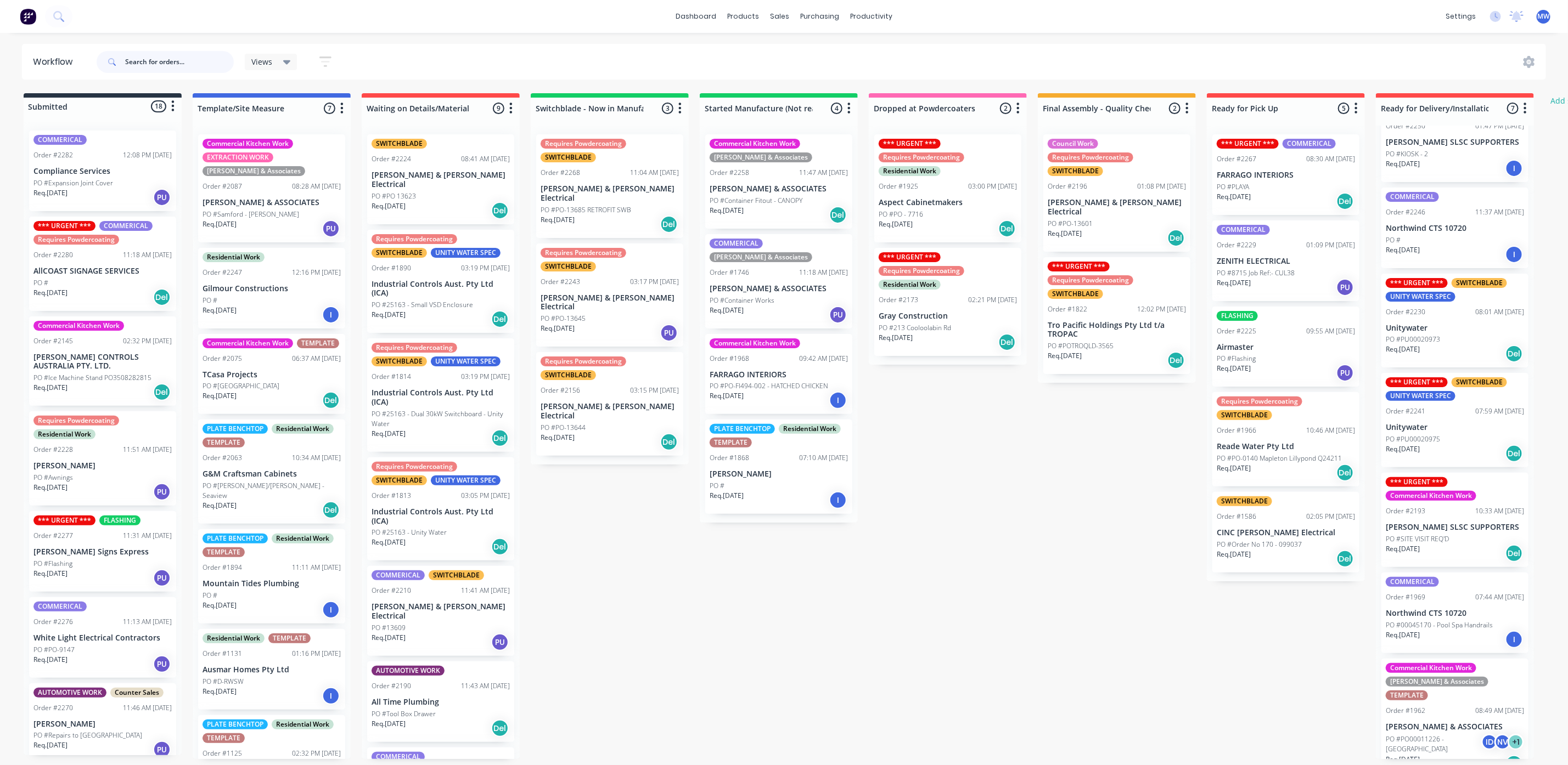
click at [155, 64] on input "text" at bounding box center [180, 62] width 109 height 22
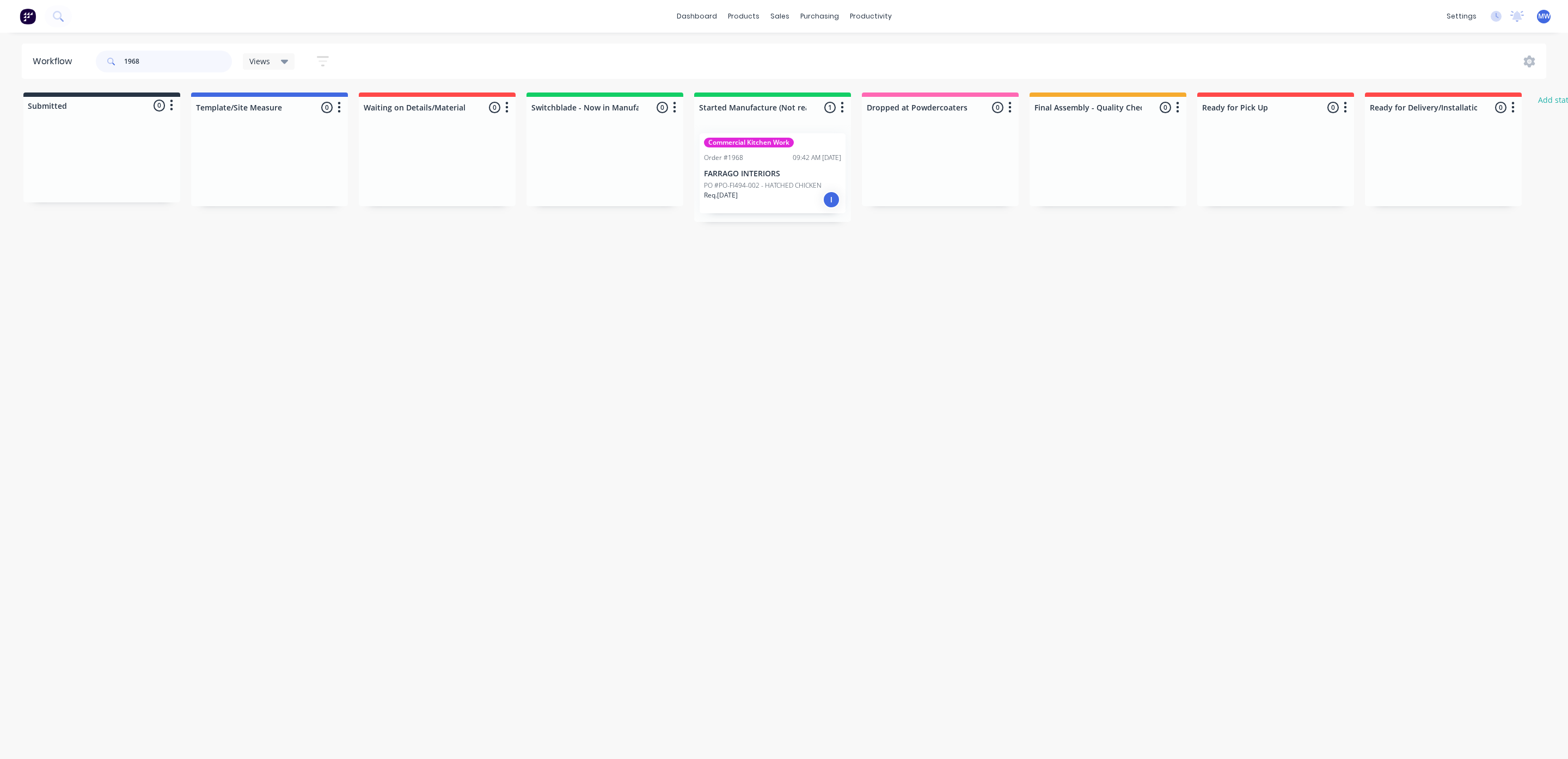
type input "1968"
click at [762, 194] on div "Req. 30/09/25 I" at bounding box center [772, 200] width 137 height 19
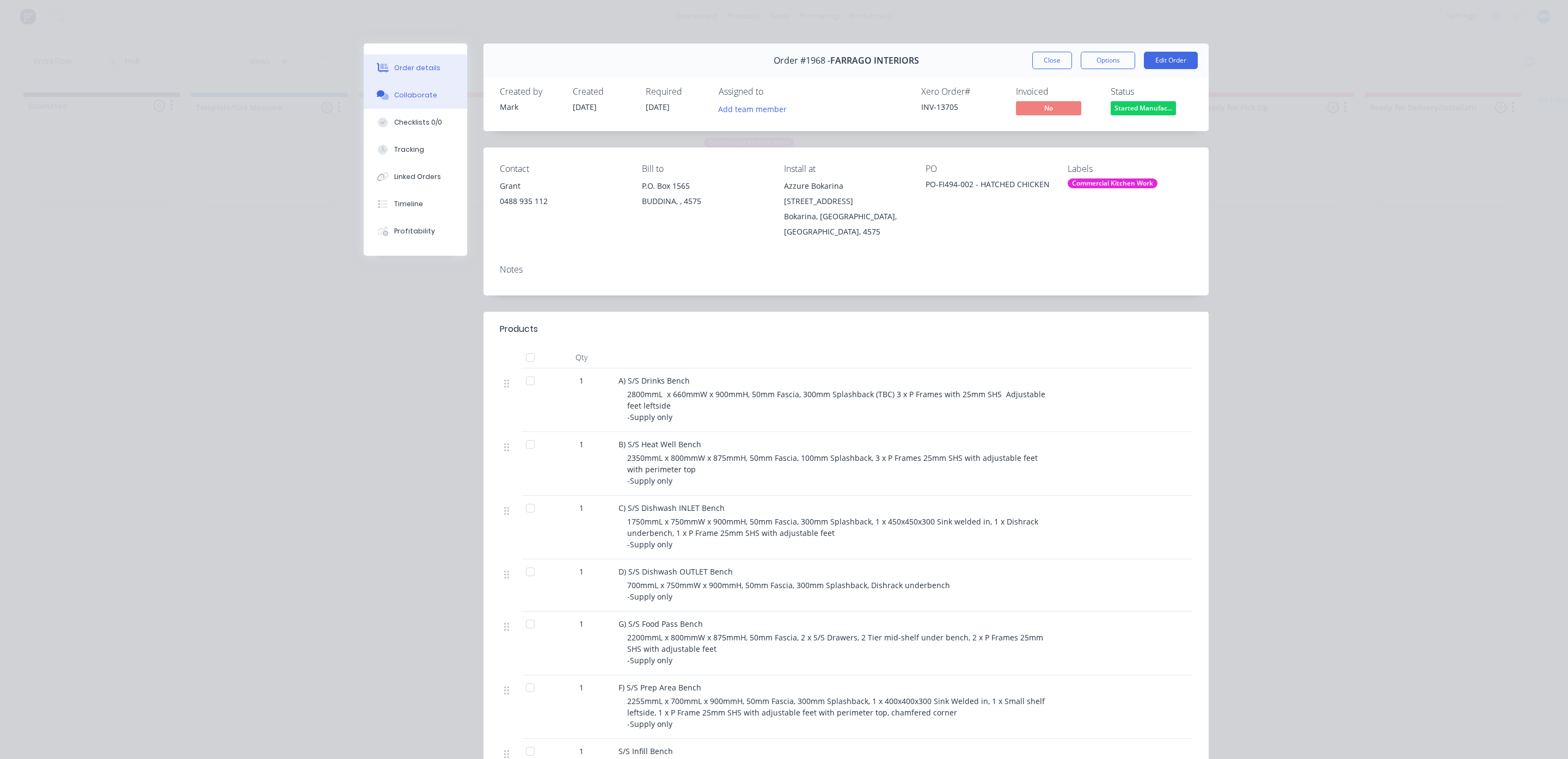
click at [420, 97] on div "Collaborate" at bounding box center [415, 95] width 43 height 10
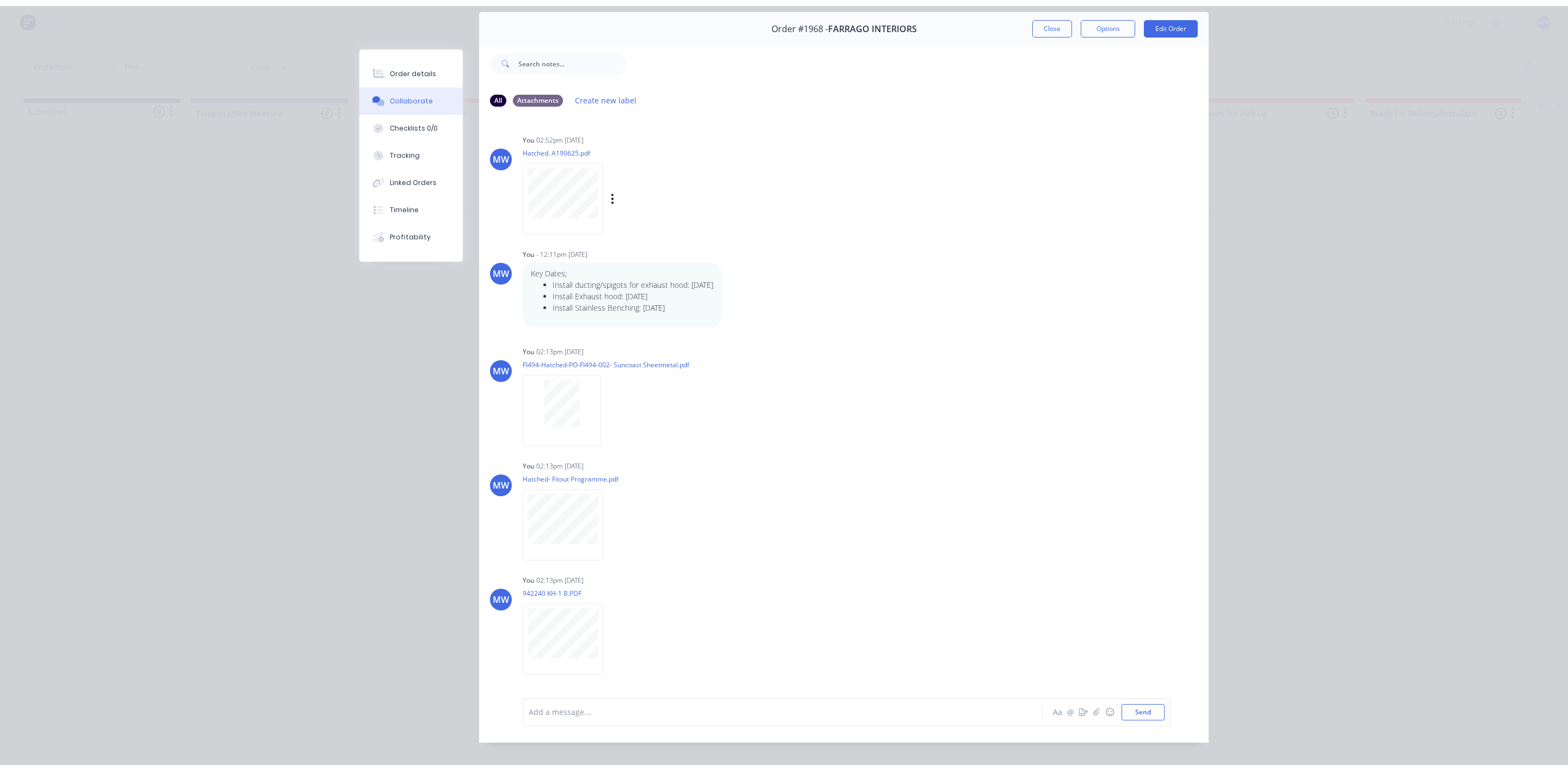
scroll to position [0, 0]
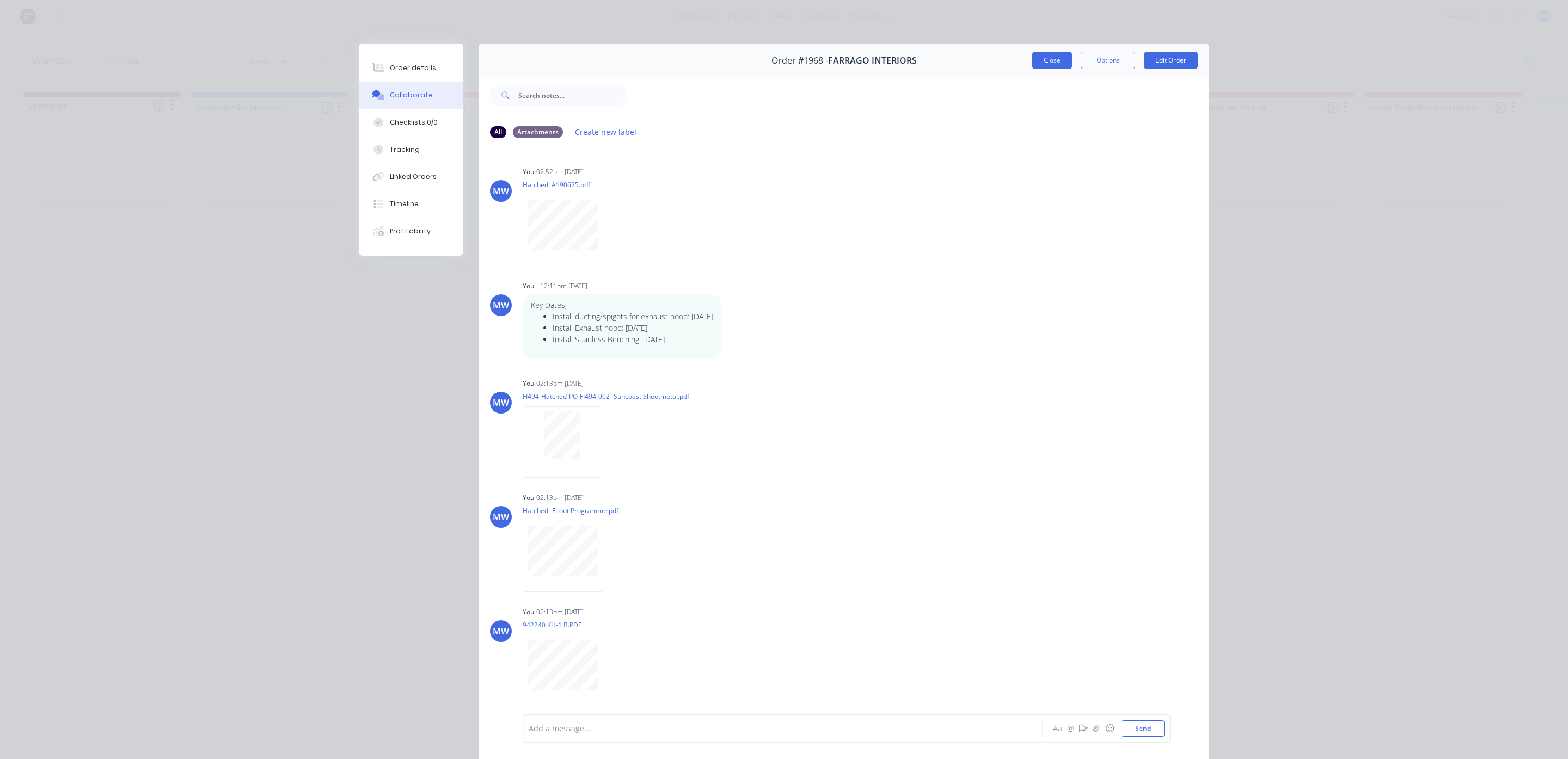
click at [1036, 62] on button "Close" at bounding box center [1051, 60] width 40 height 17
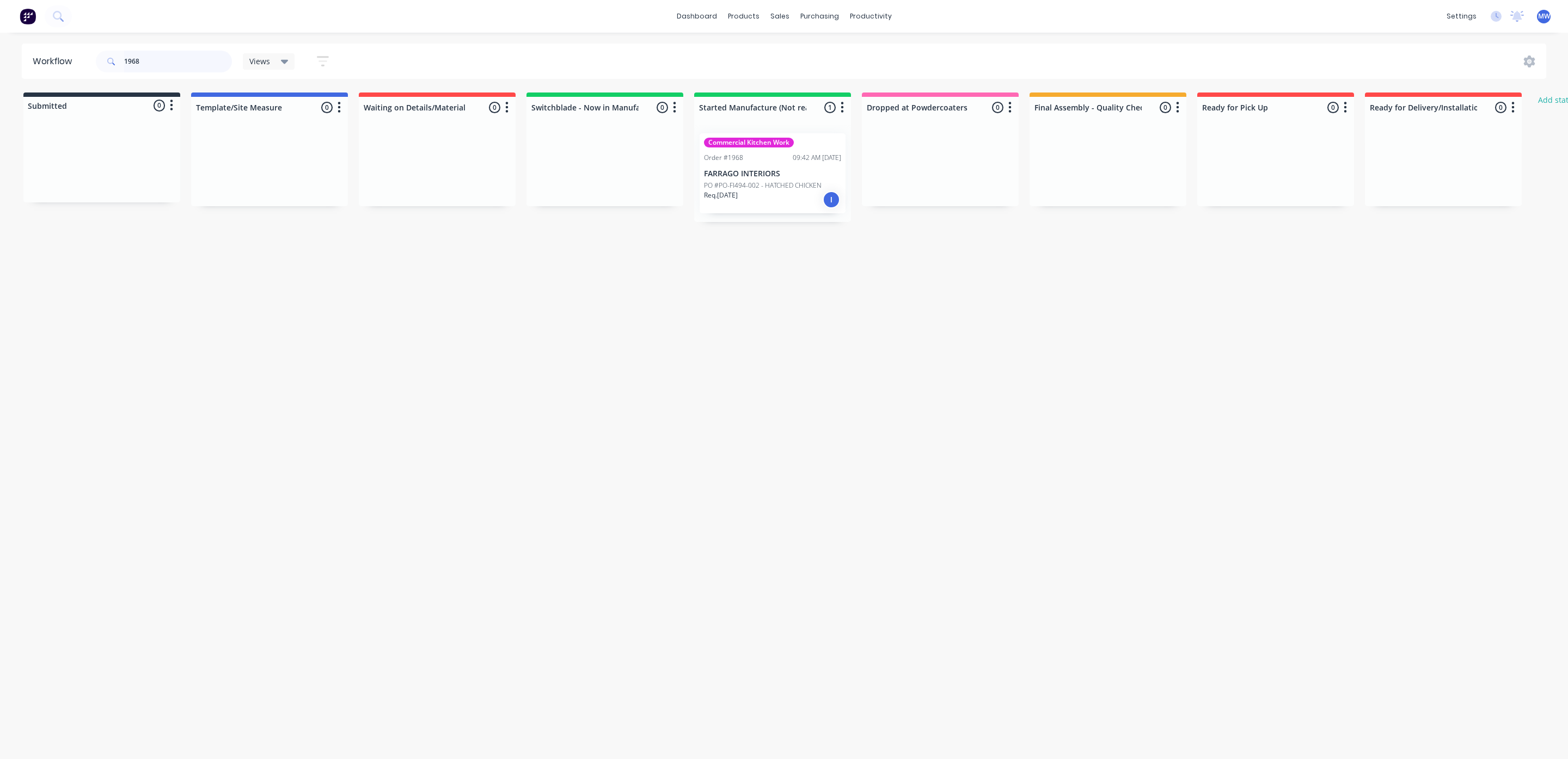
click at [5, 63] on div "Workflow 1968 Views Save new view None (Default) edit SCSM - MAIN edit SUNCOAST…" at bounding box center [784, 61] width 1568 height 35
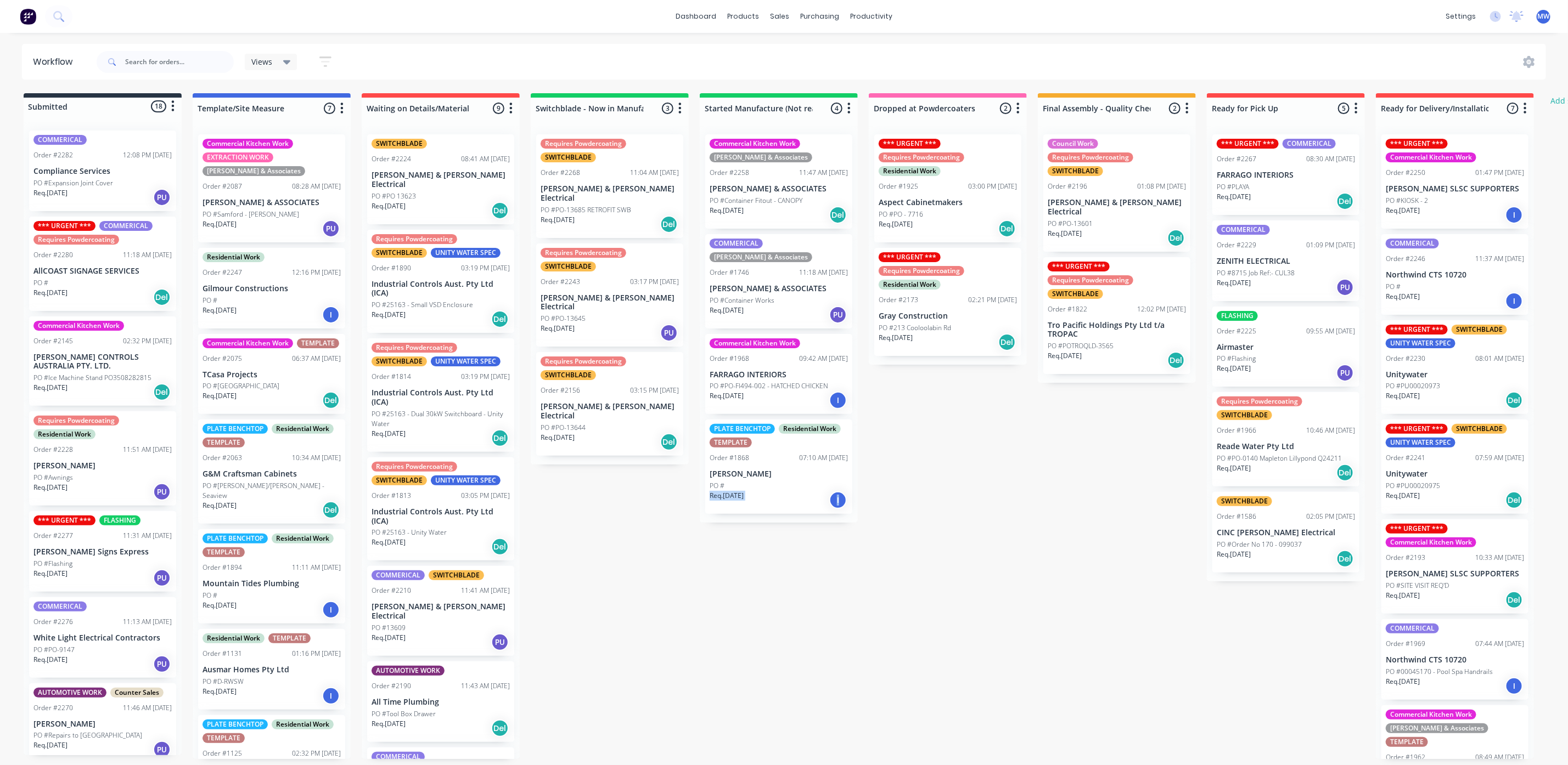
drag, startPoint x: 638, startPoint y: 602, endPoint x: 960, endPoint y: 576, distance: 323.0
click at [960, 576] on div "Submitted 18 Status colour #273444 hex #273444 Save Cancel Summaries Total orde…" at bounding box center [907, 426] width 1830 height 666
click at [836, 625] on div "Submitted 18 Status colour #273444 hex #273444 Save Cancel Summaries Total orde…" at bounding box center [907, 426] width 1830 height 666
click at [771, 189] on p "[PERSON_NAME] & ASSOCIATES" at bounding box center [778, 189] width 138 height 9
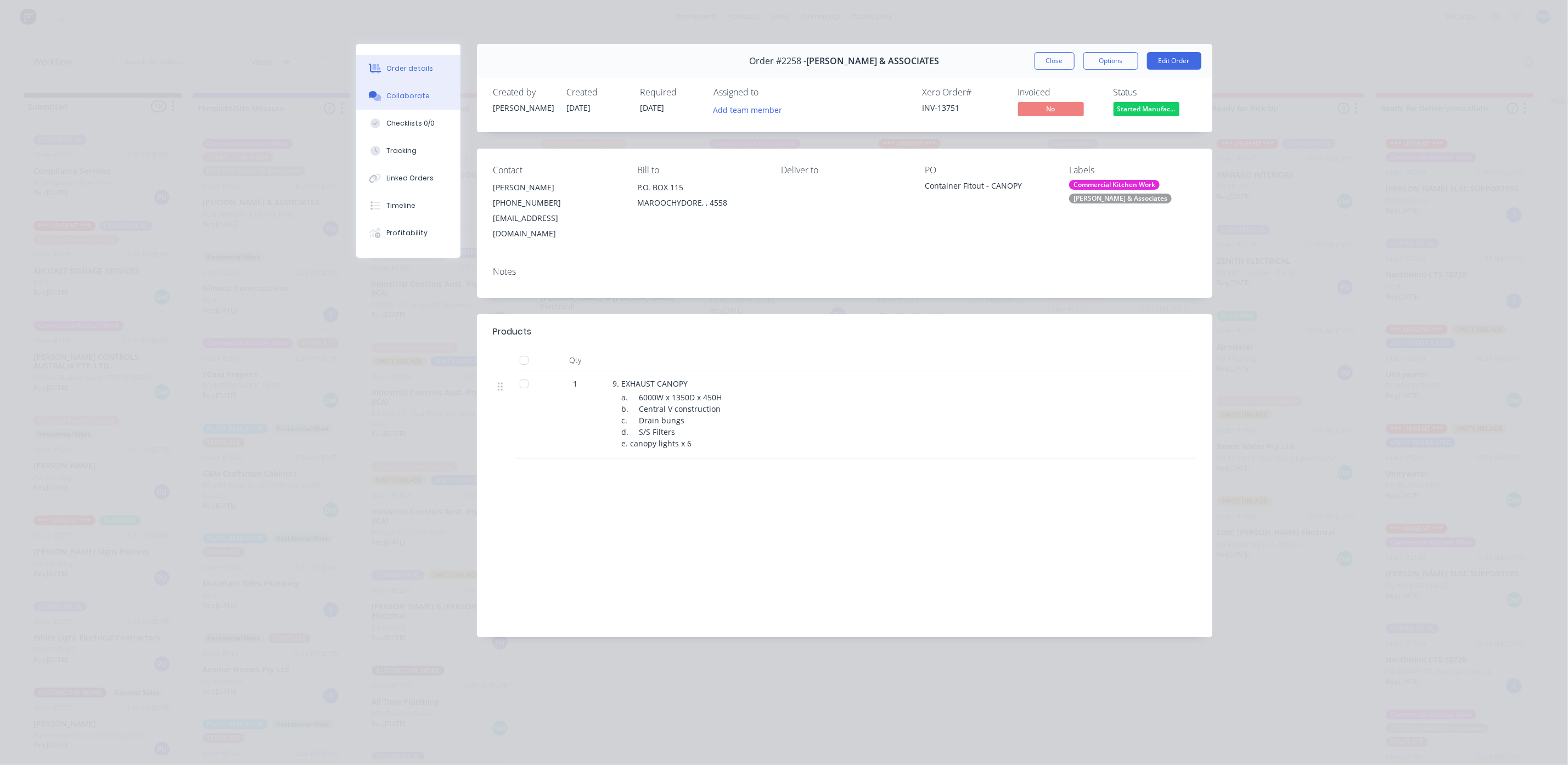
click at [417, 104] on button "Collaborate" at bounding box center [408, 95] width 104 height 28
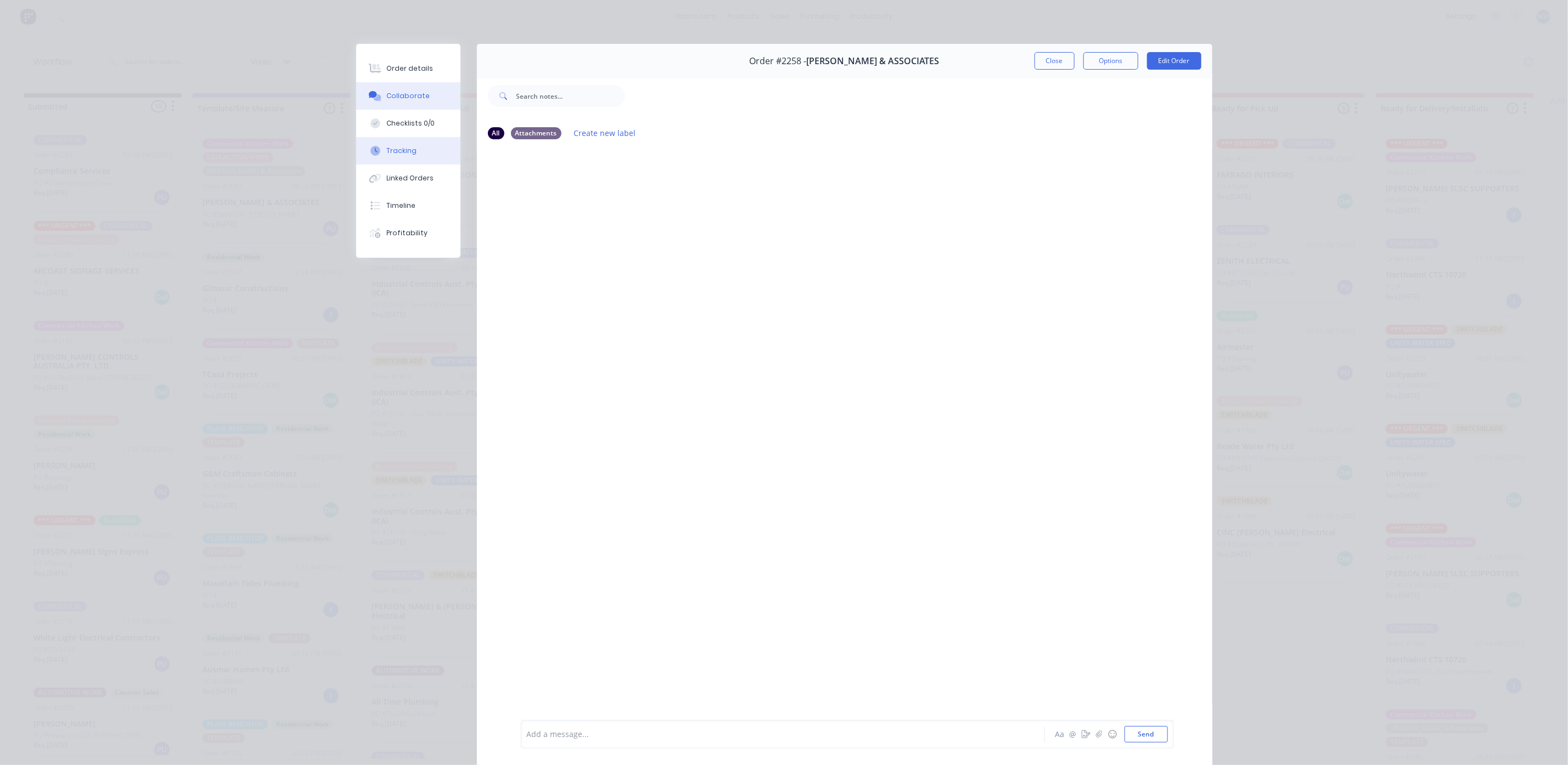
click at [392, 159] on button "Tracking" at bounding box center [408, 151] width 104 height 28
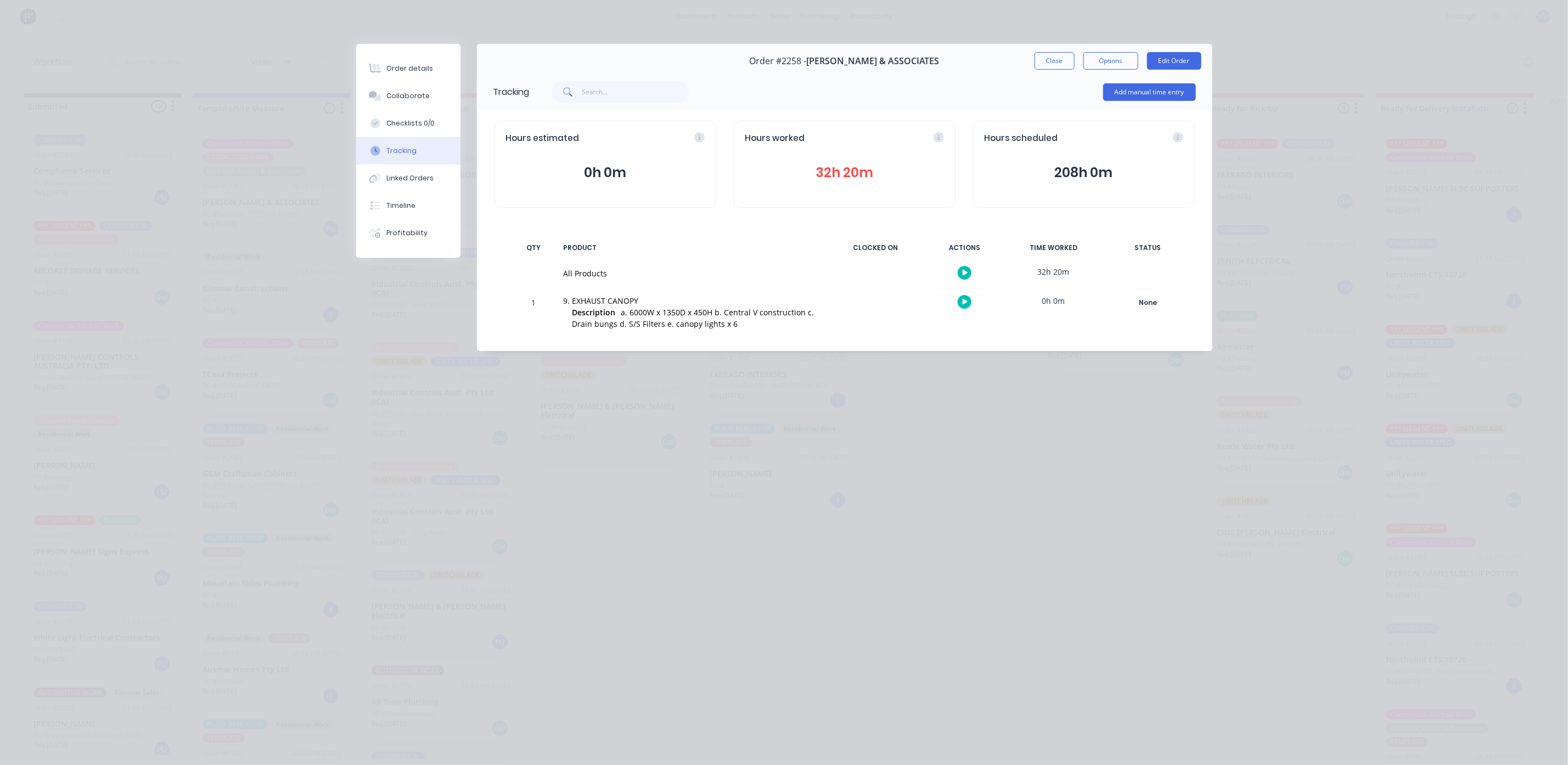
click at [881, 177] on button "32h 20m" at bounding box center [844, 173] width 199 height 21
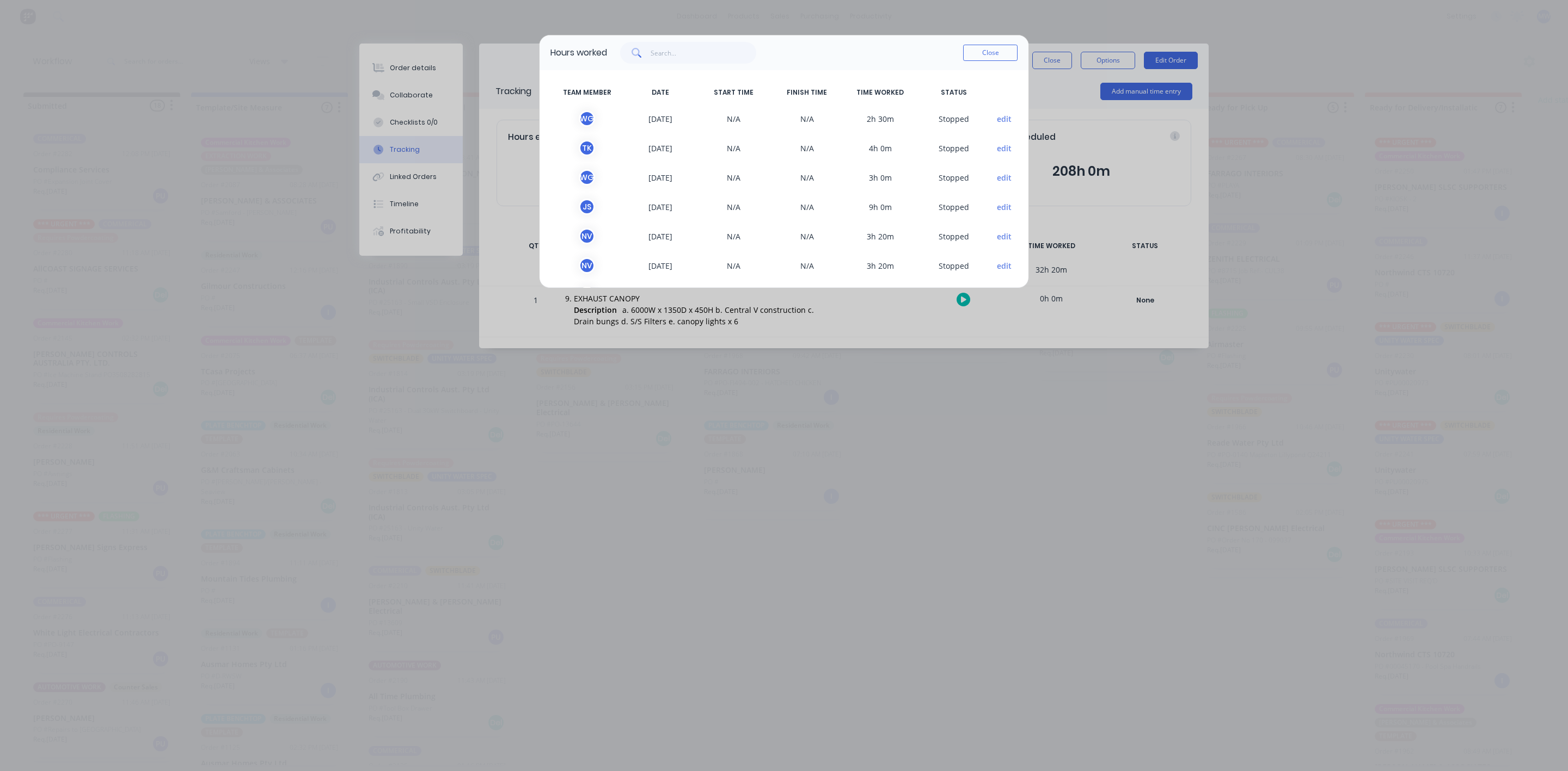
click at [971, 51] on button "Close" at bounding box center [990, 52] width 55 height 16
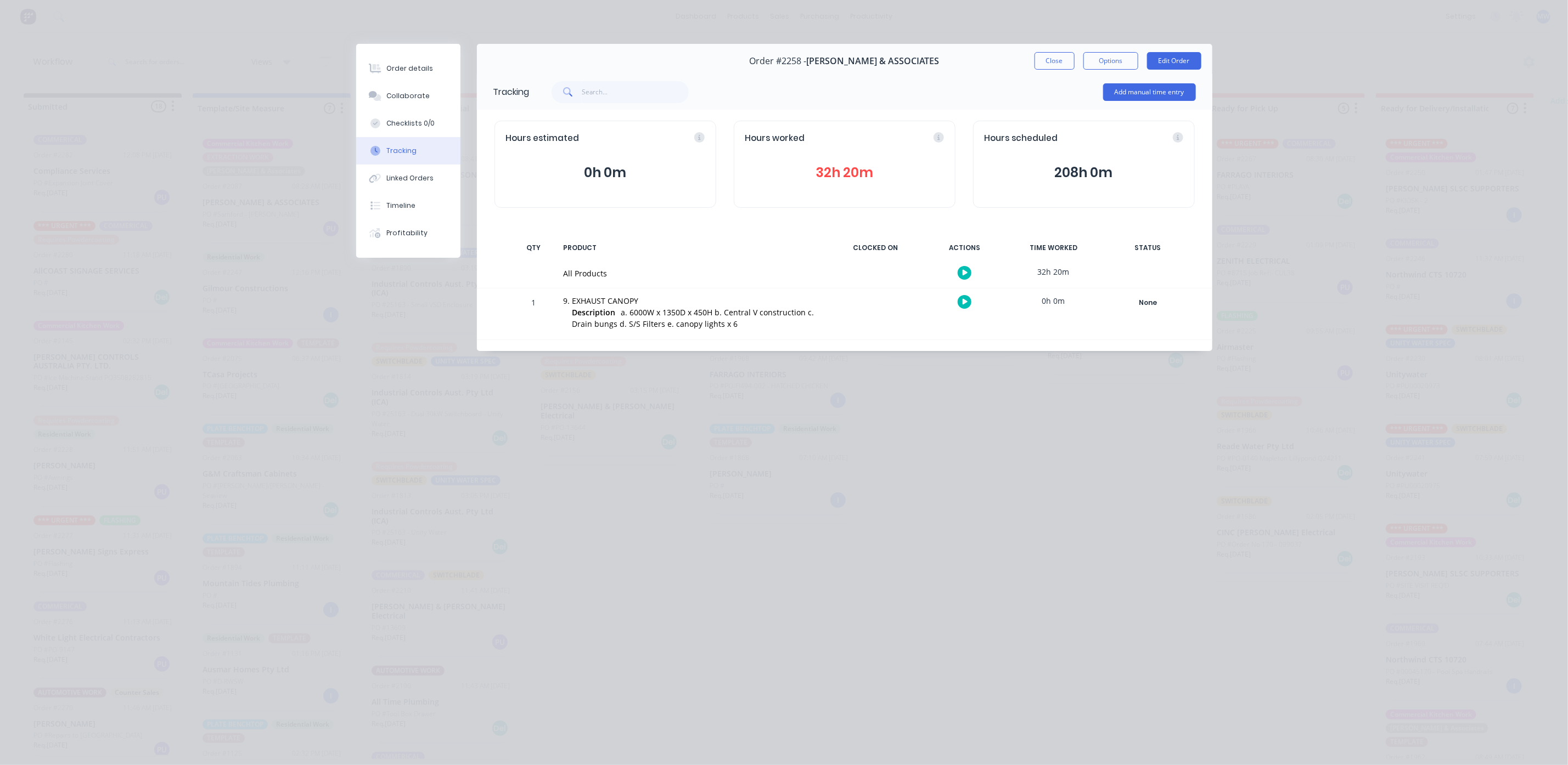
click at [841, 172] on button "32h 20m" at bounding box center [844, 173] width 199 height 21
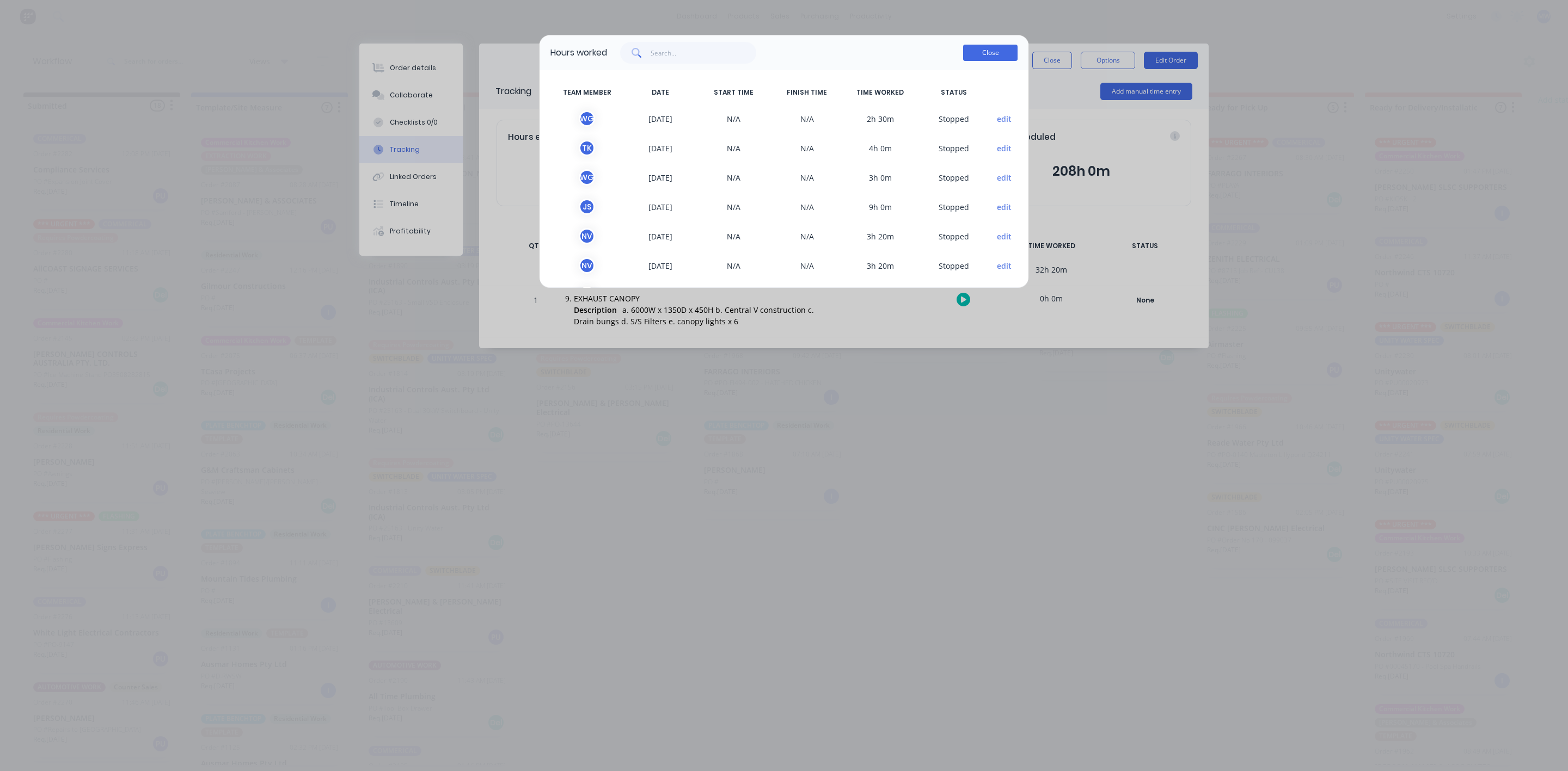
click at [983, 52] on button "Close" at bounding box center [990, 52] width 55 height 16
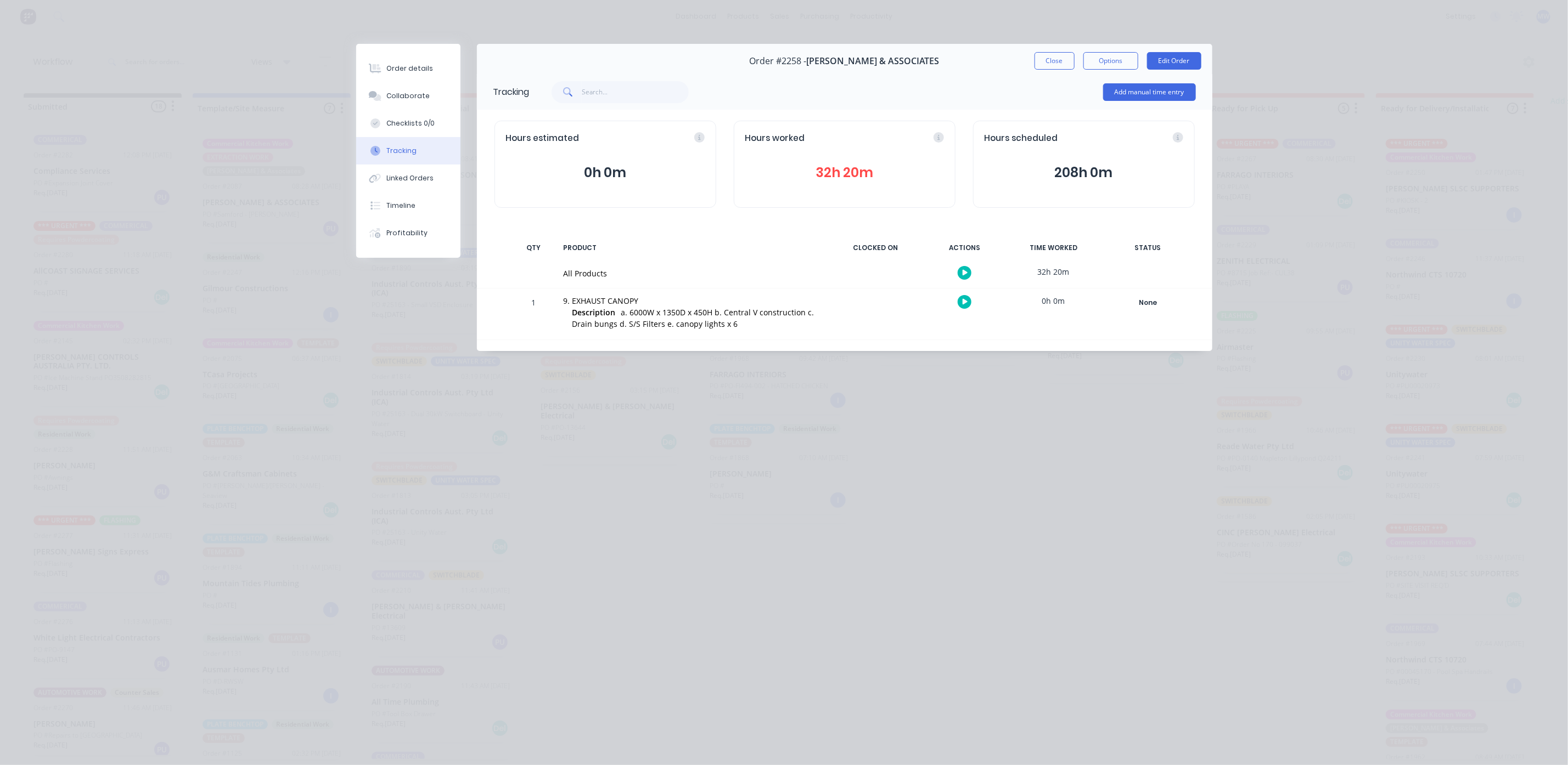
click at [809, 172] on button "32h 20m" at bounding box center [844, 173] width 199 height 21
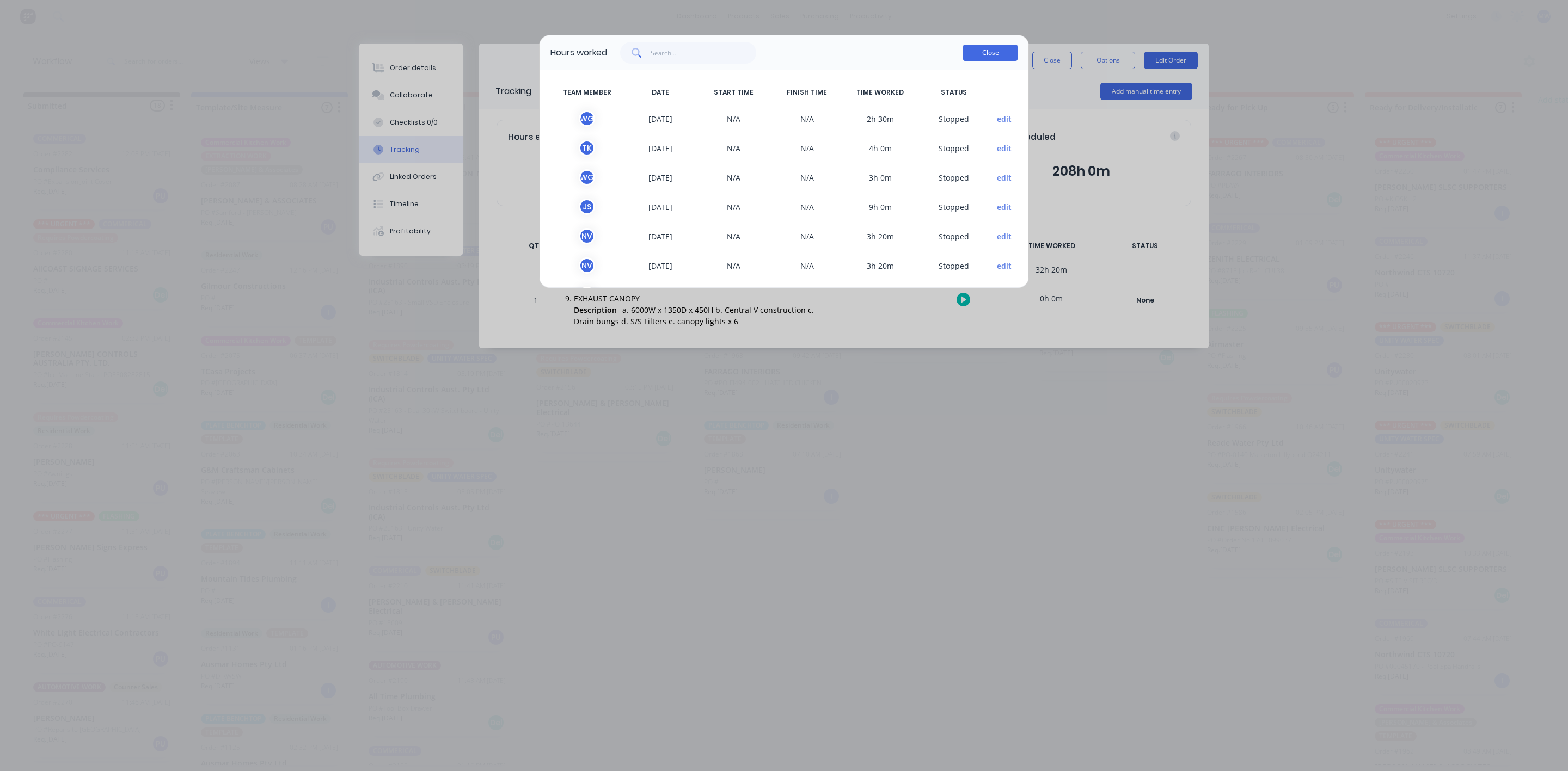
click at [992, 51] on button "Close" at bounding box center [990, 52] width 55 height 16
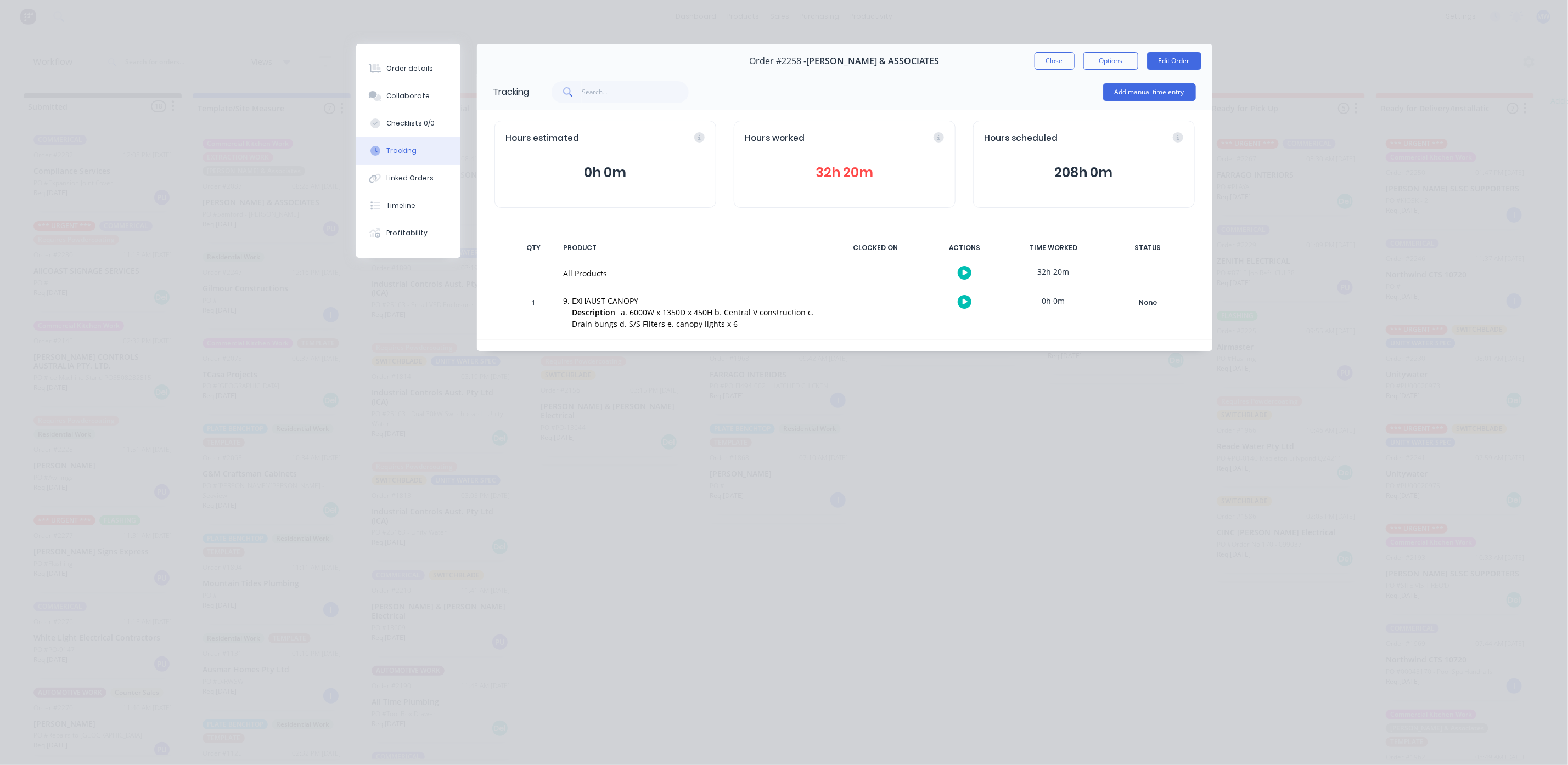
click at [851, 176] on button "32h 20m" at bounding box center [844, 173] width 199 height 21
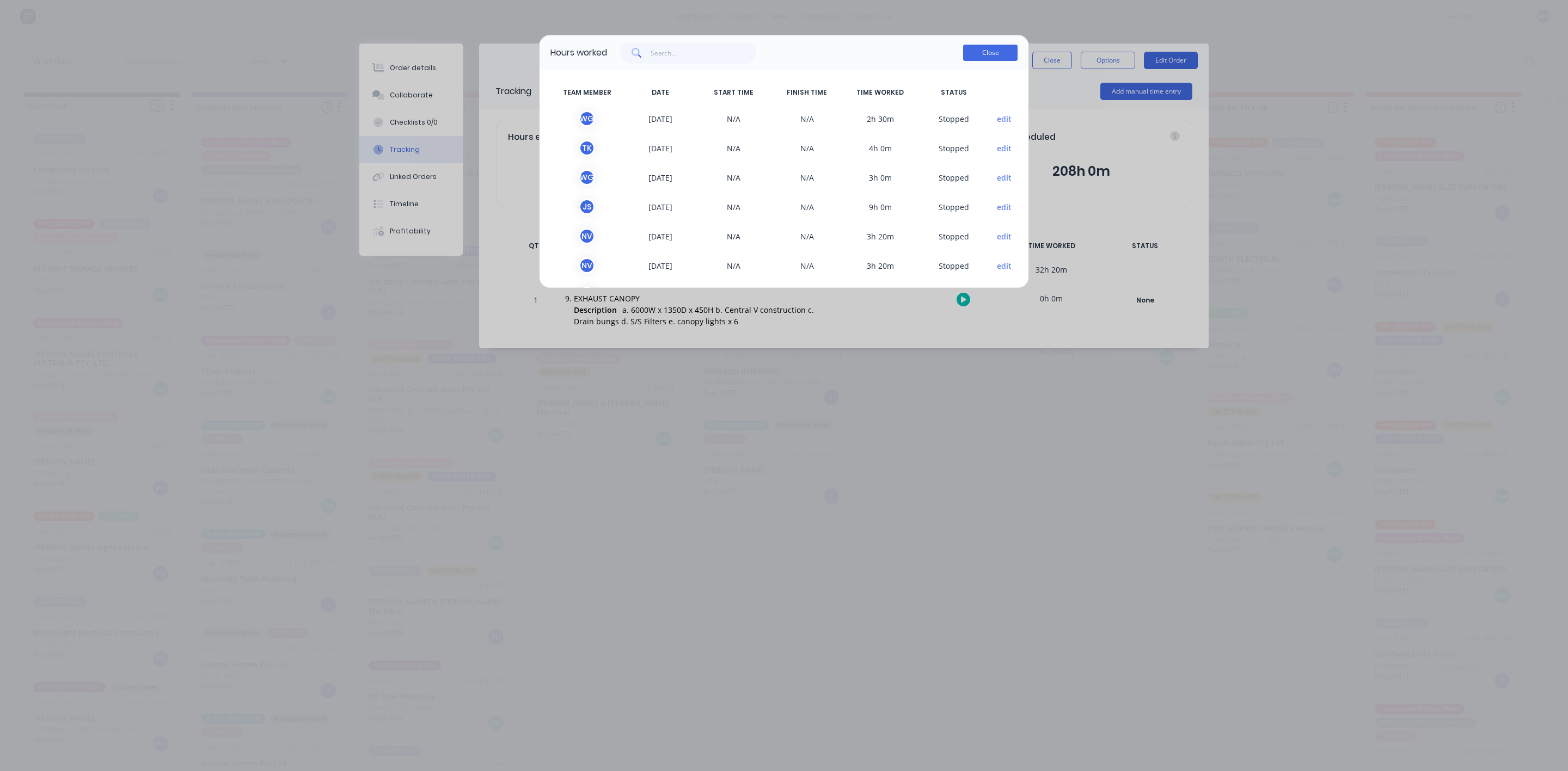
click at [998, 52] on button "Close" at bounding box center [990, 52] width 55 height 16
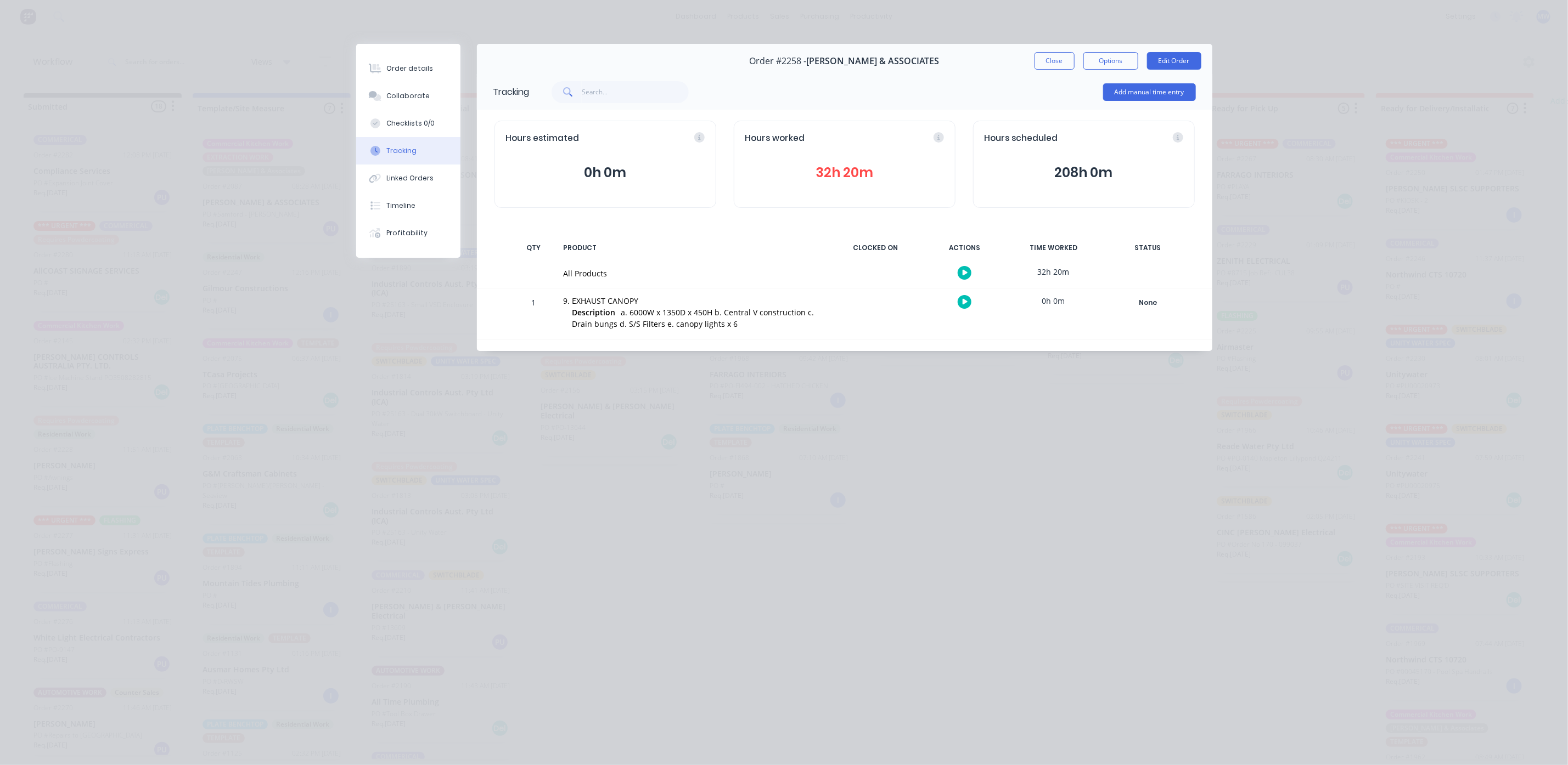
click at [859, 161] on div "Hours worked 32h 20m" at bounding box center [844, 164] width 222 height 88
drag, startPoint x: 855, startPoint y: 168, endPoint x: 718, endPoint y: 471, distance: 332.5
click at [718, 472] on div "Order details Collaborate Checklists 0/0 Tracking Linked Orders Timeline Profit…" at bounding box center [784, 382] width 1568 height 765
click at [1047, 63] on button "Close" at bounding box center [1054, 61] width 40 height 17
